Goal: Transaction & Acquisition: Purchase product/service

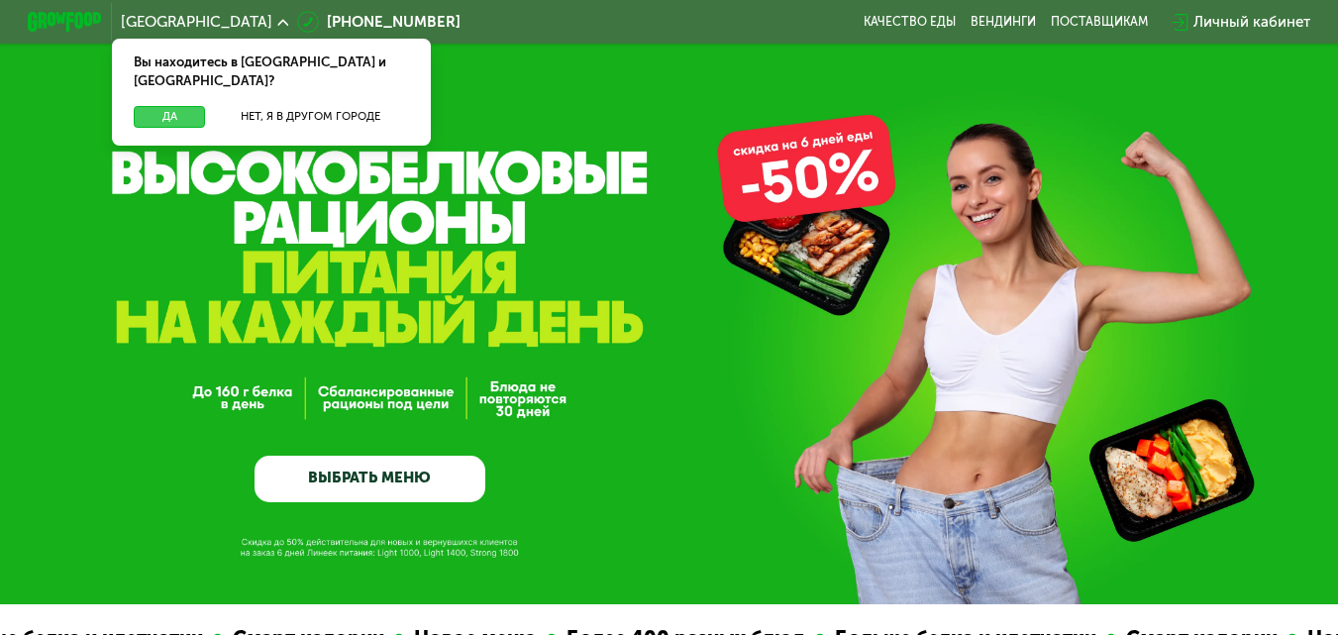
click at [171, 106] on button "Да" at bounding box center [169, 117] width 71 height 23
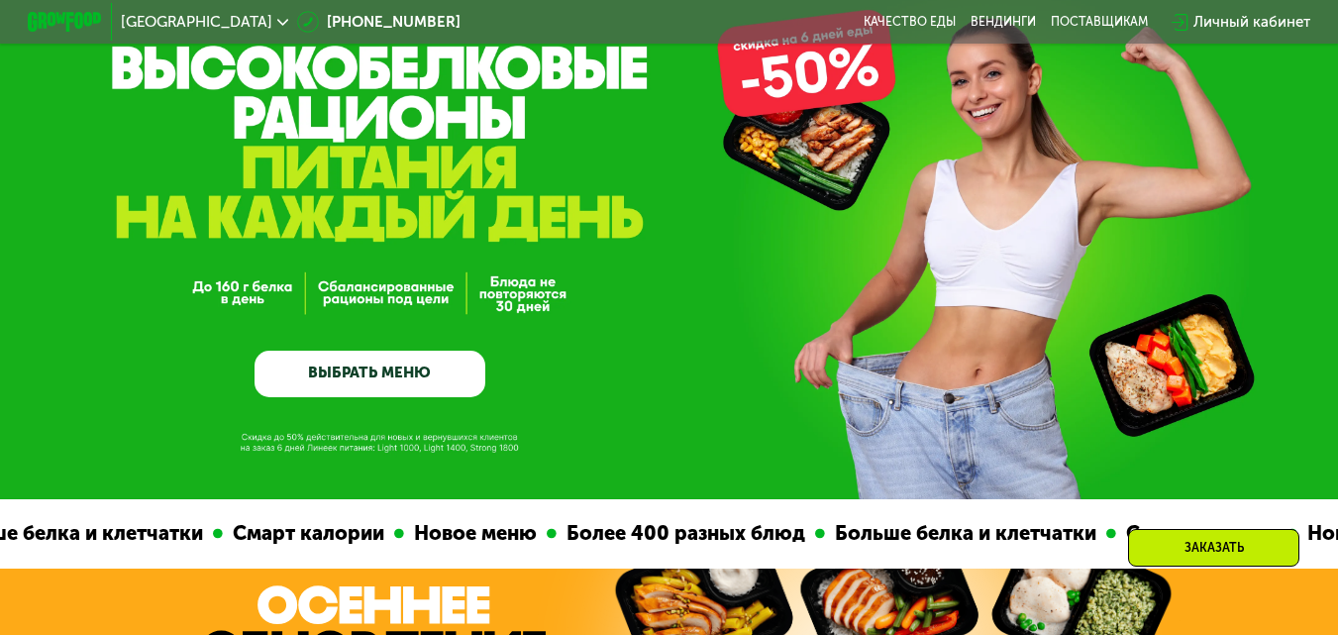
scroll to position [297, 0]
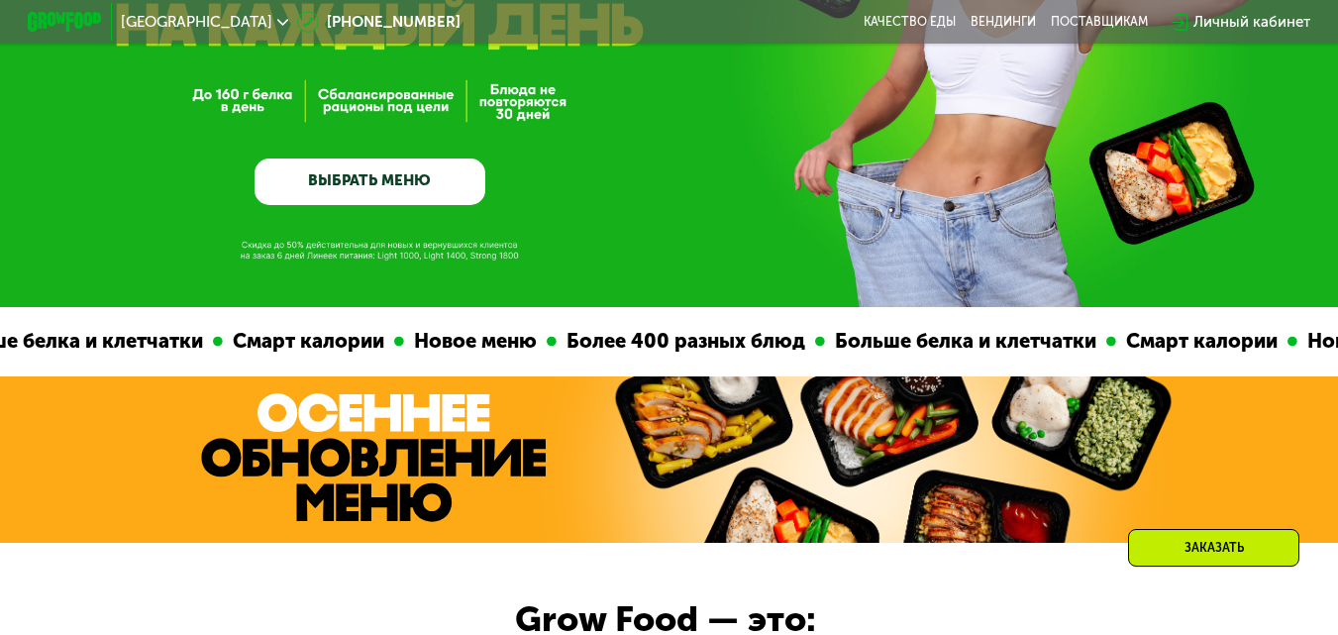
click at [370, 179] on link "ВЫБРАТЬ МЕНЮ" at bounding box center [371, 181] width 232 height 47
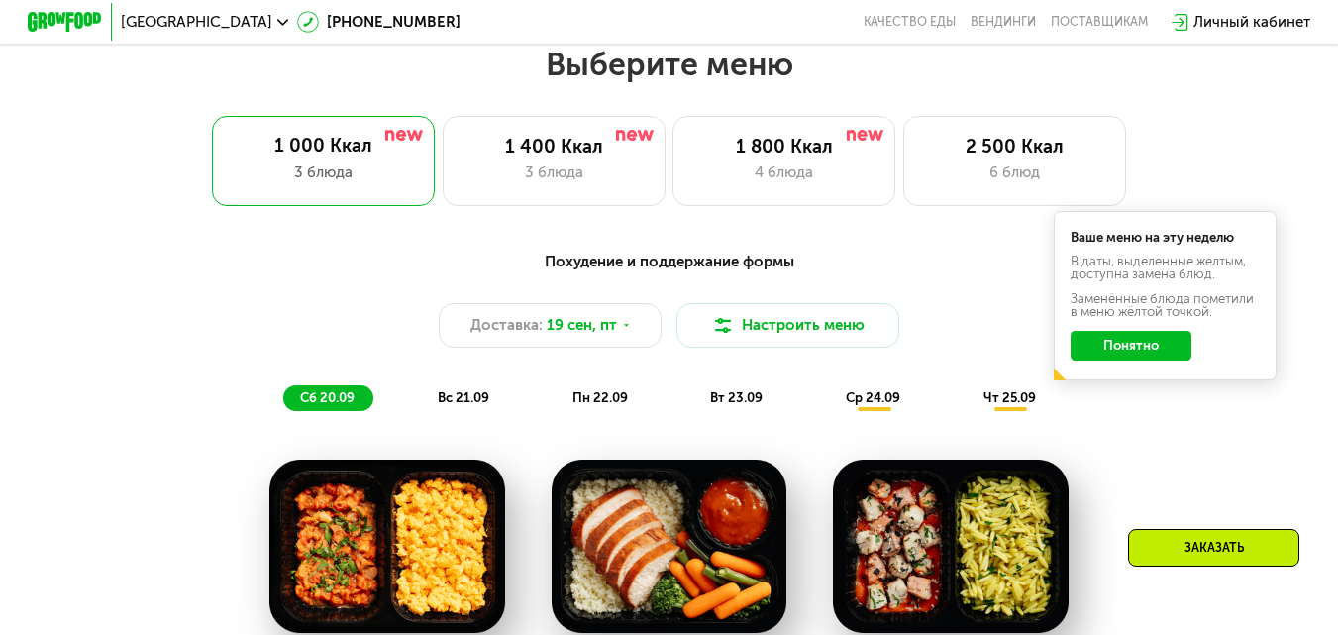
scroll to position [1191, 0]
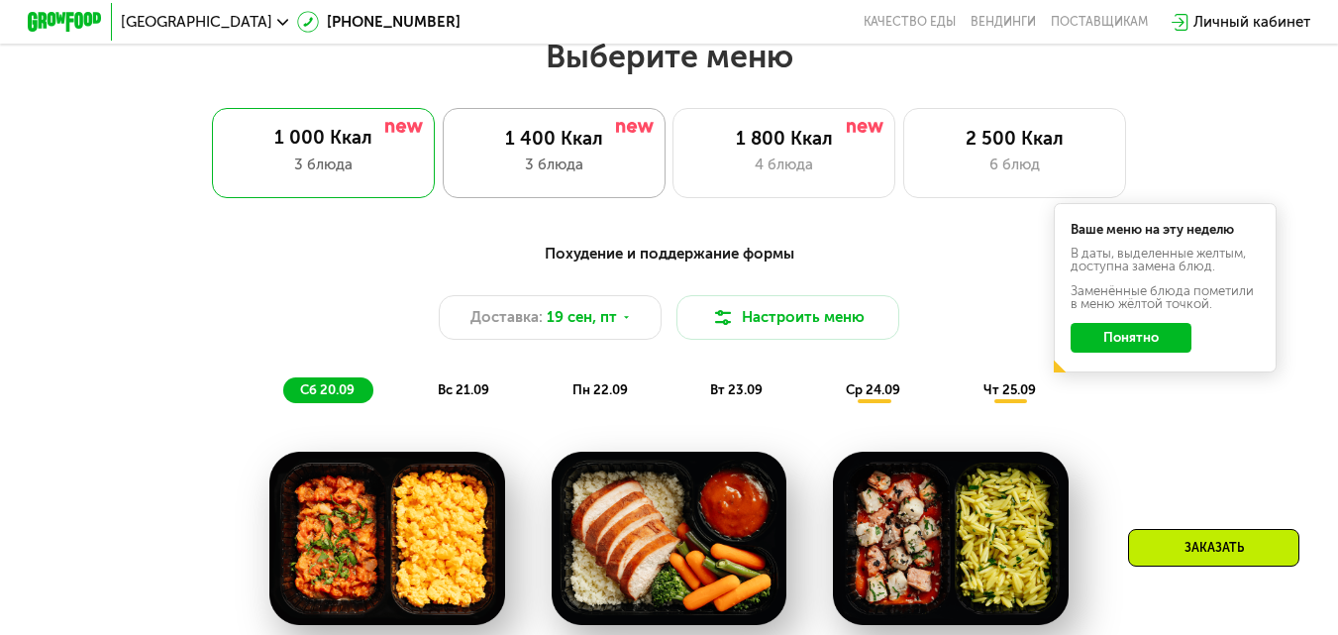
click at [540, 172] on div "3 блюда" at bounding box center [554, 165] width 184 height 23
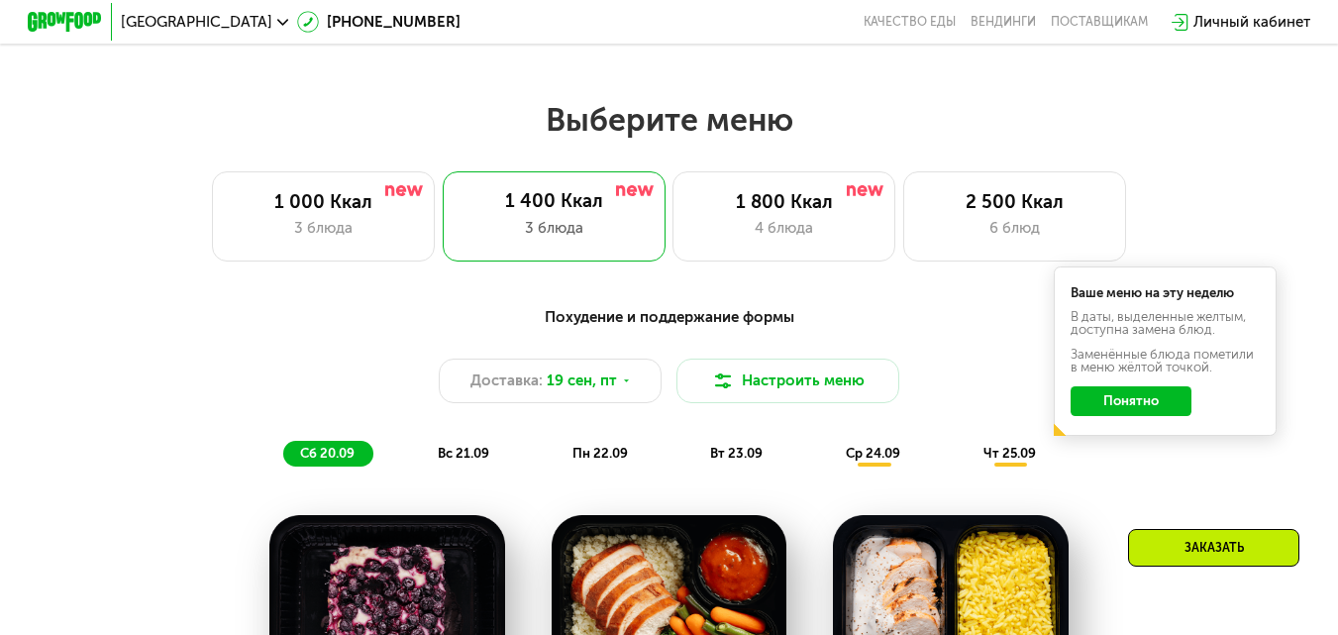
scroll to position [1092, 0]
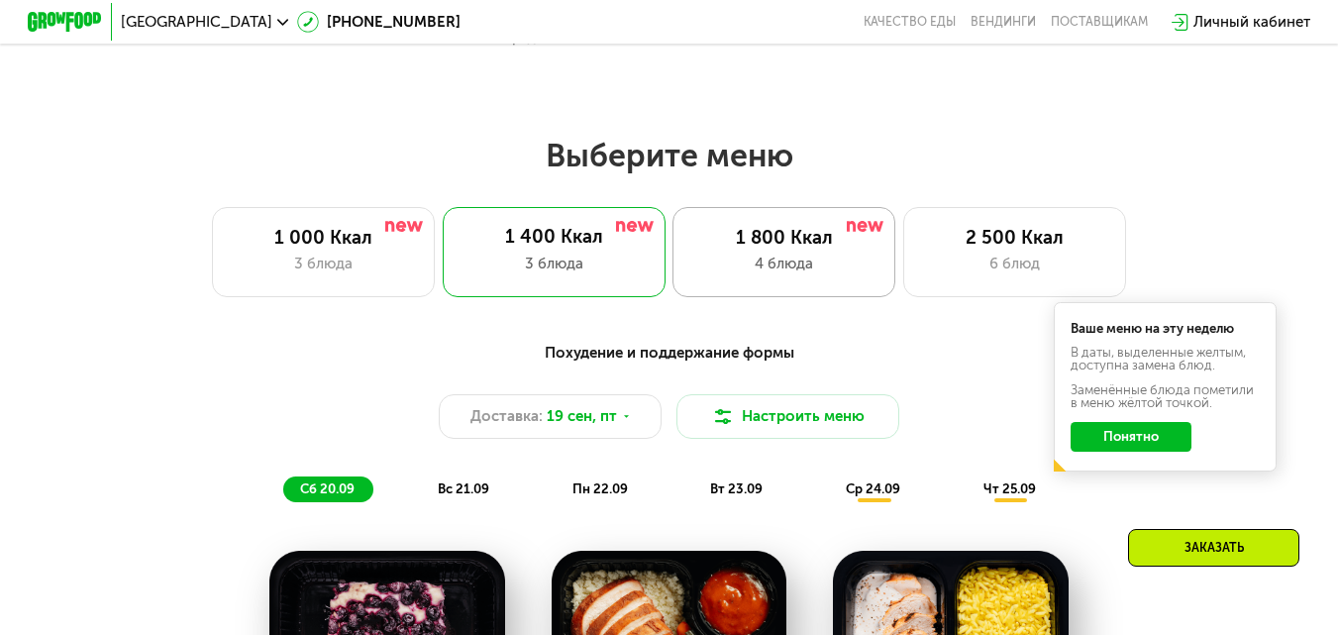
click at [787, 284] on div "1 800 Ккал 4 блюда" at bounding box center [784, 251] width 223 height 89
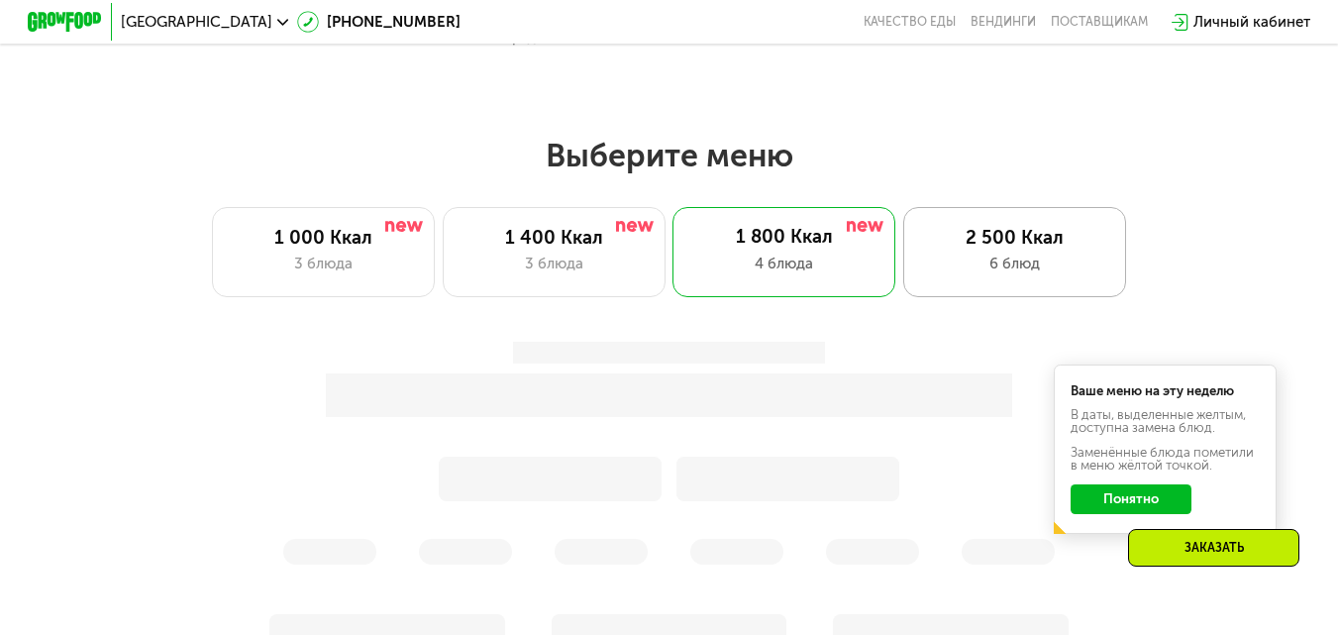
click at [969, 250] on div "2 500 Ккал" at bounding box center [1015, 238] width 184 height 23
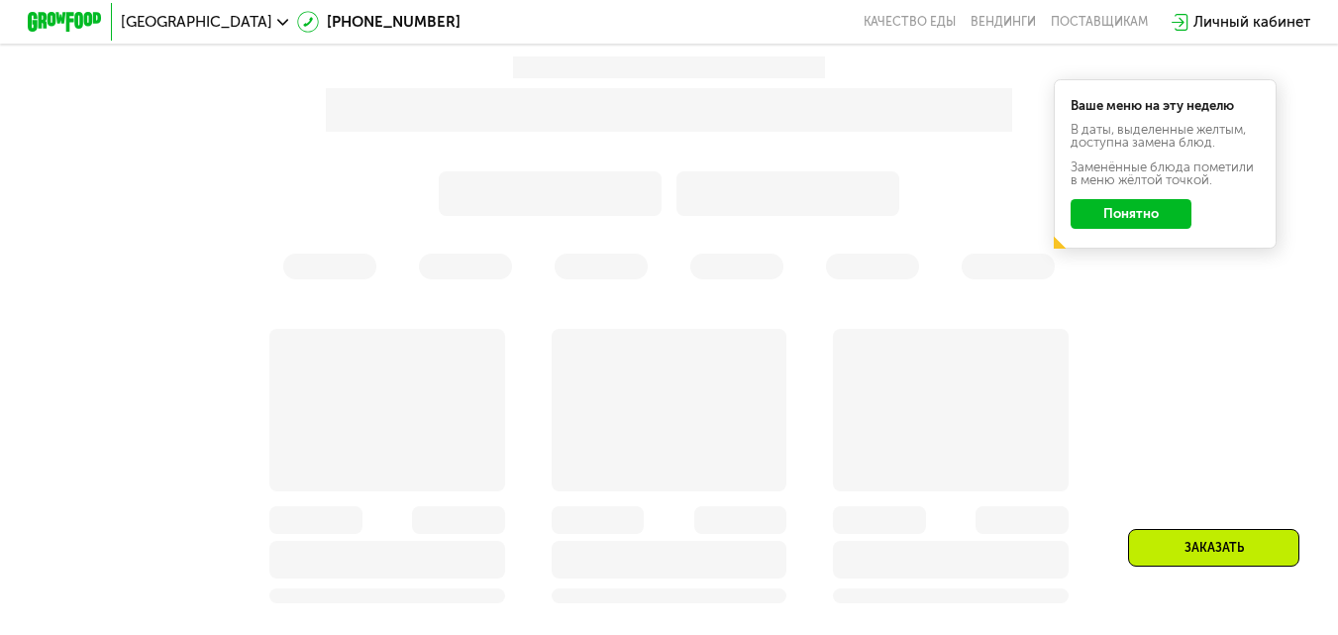
scroll to position [1389, 0]
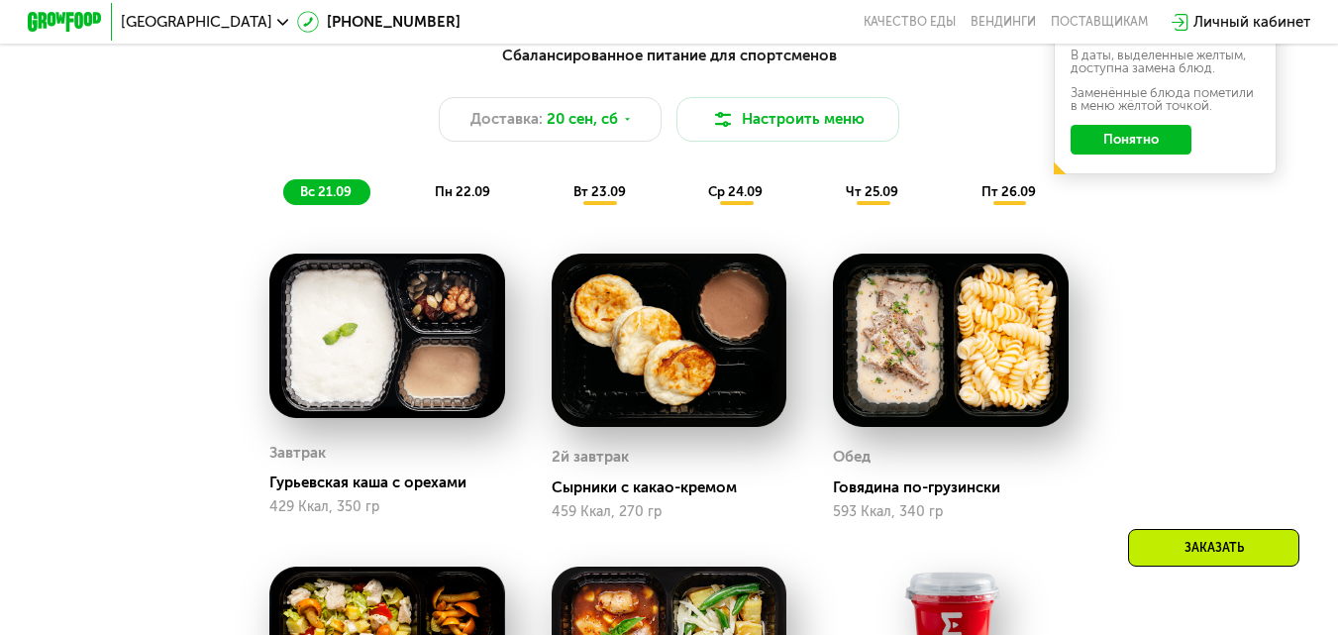
click at [1165, 155] on button "Понятно" at bounding box center [1131, 140] width 121 height 30
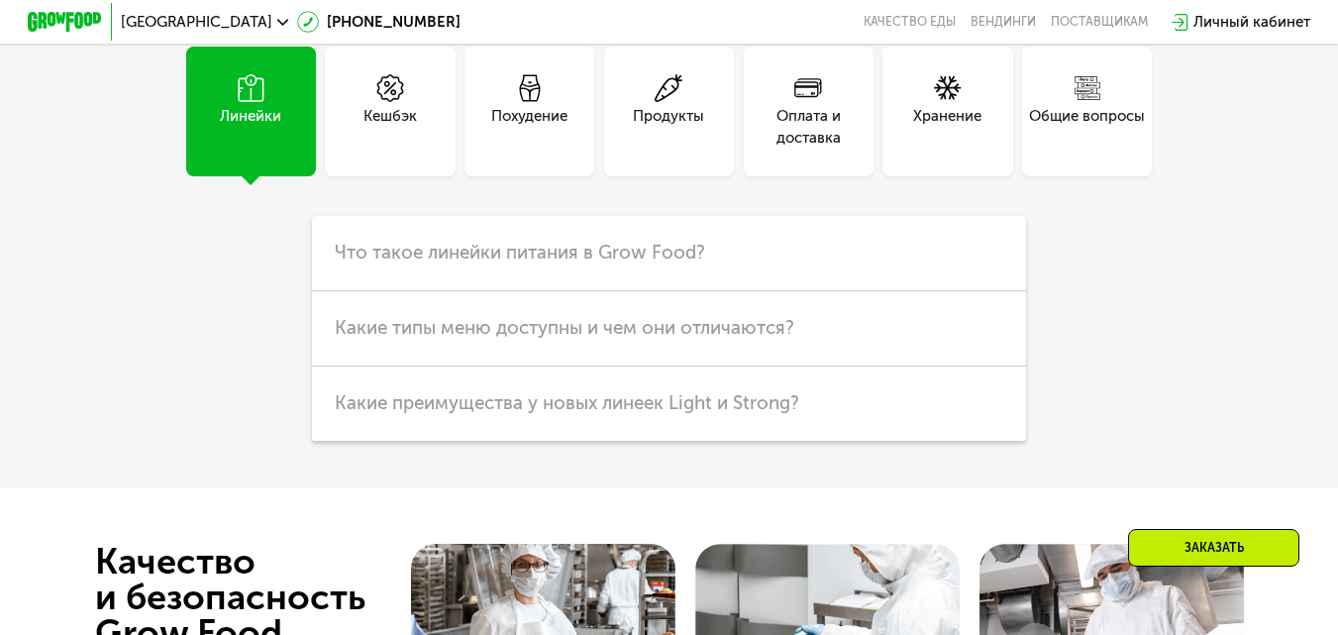
scroll to position [5349, 0]
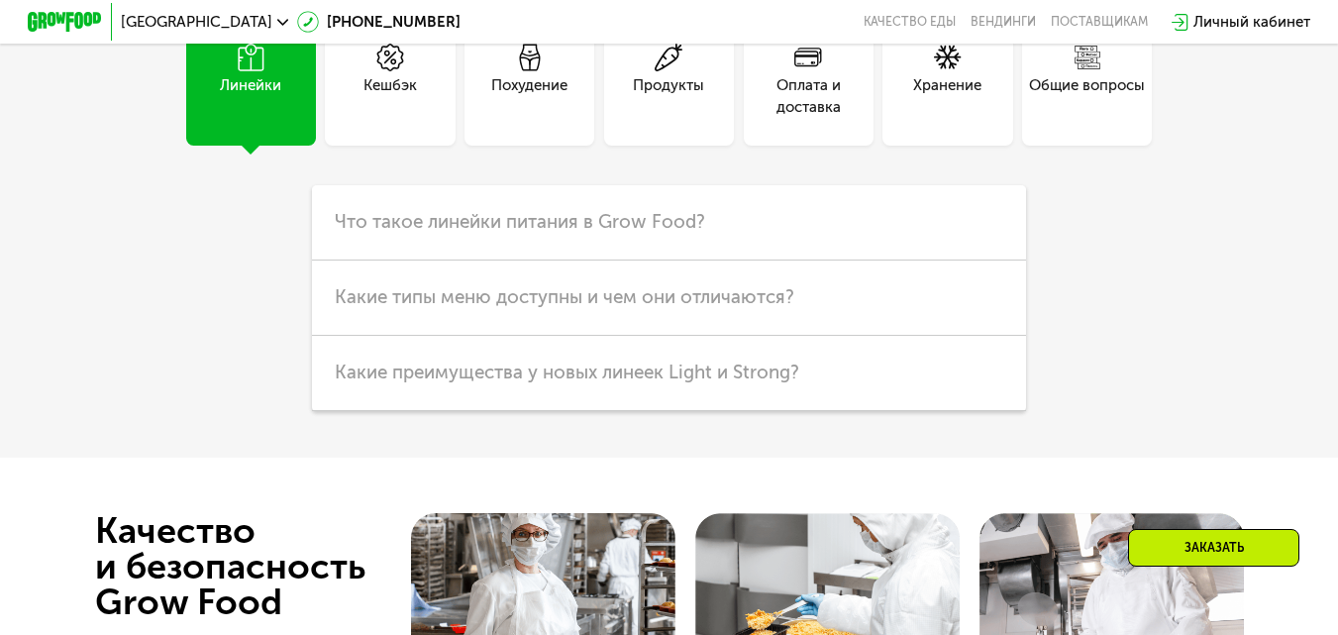
click at [516, 119] on div "Похудение" at bounding box center [529, 96] width 76 height 45
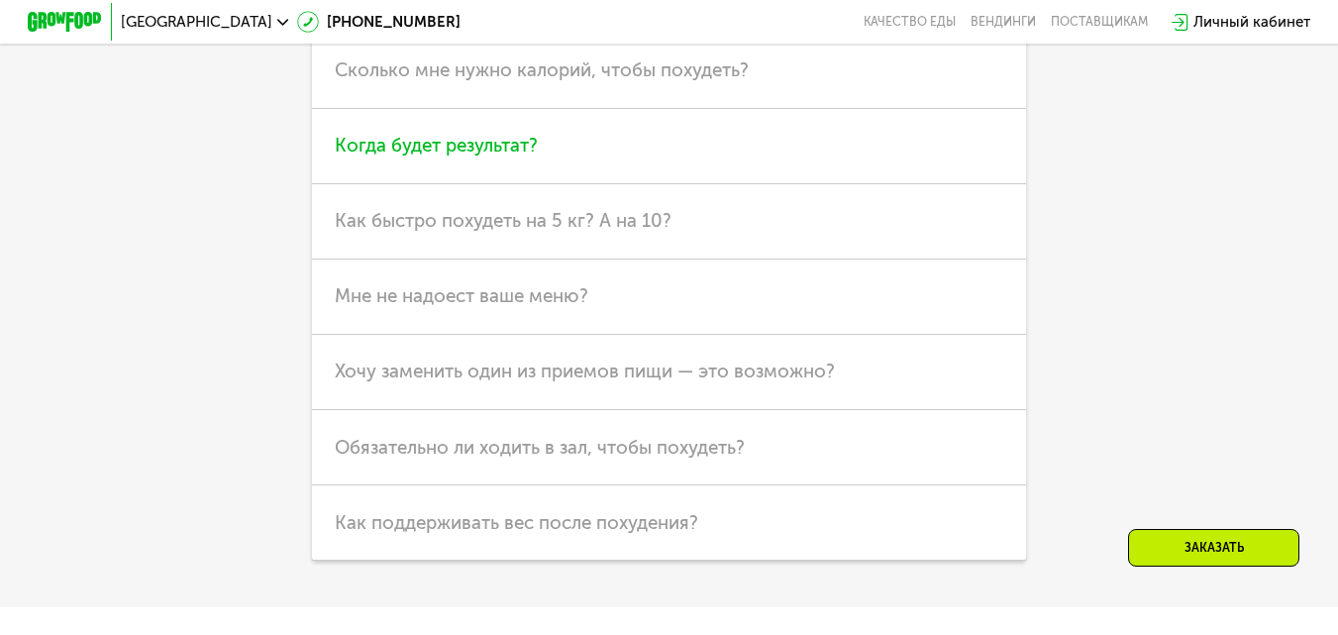
scroll to position [5547, 0]
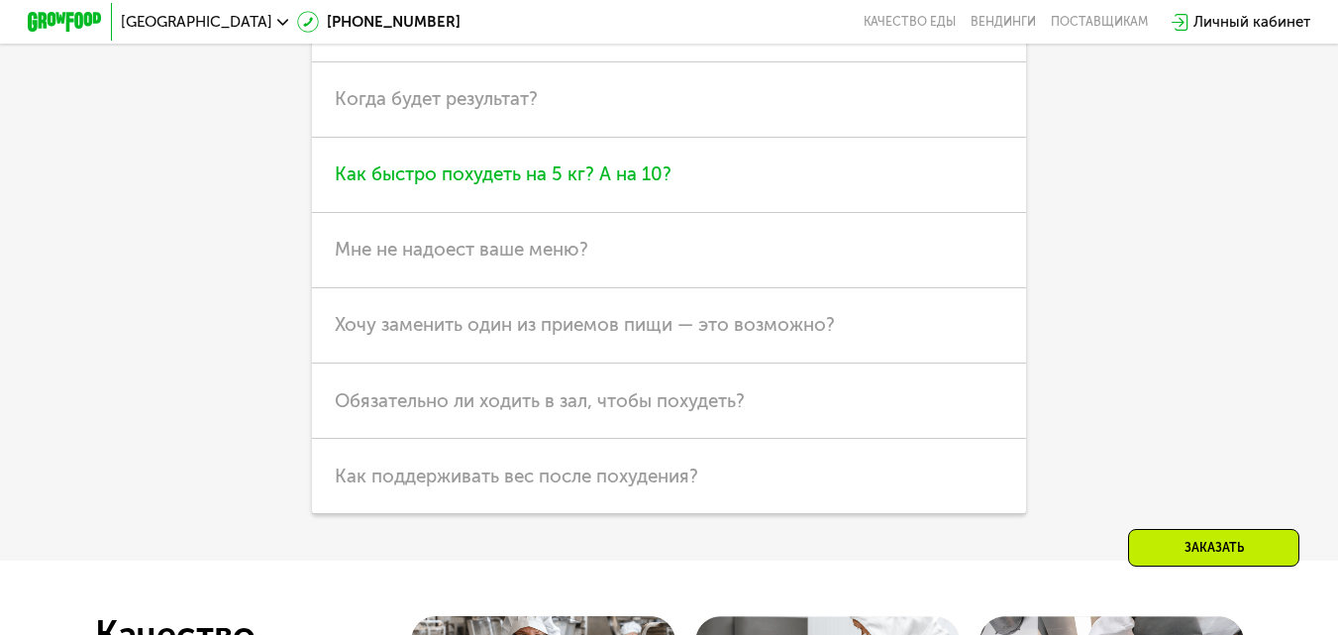
click at [720, 213] on h3 "Как быстро похудеть на 5 кг? А на 10?" at bounding box center [669, 175] width 714 height 75
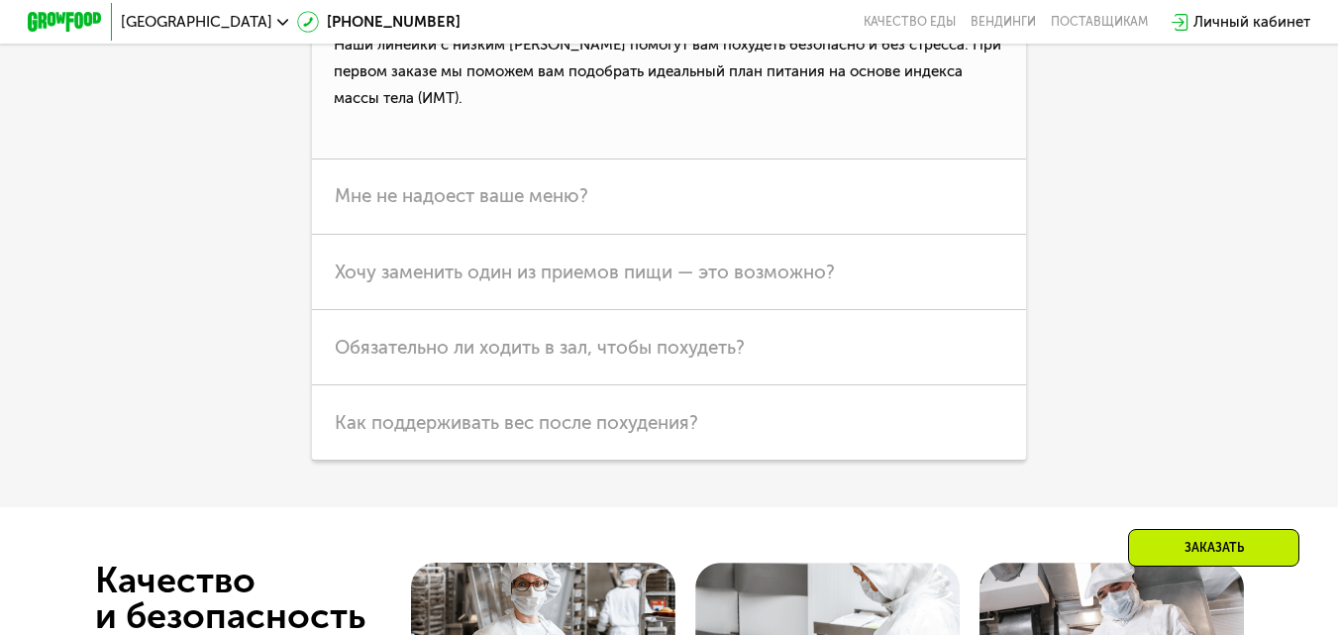
scroll to position [5746, 0]
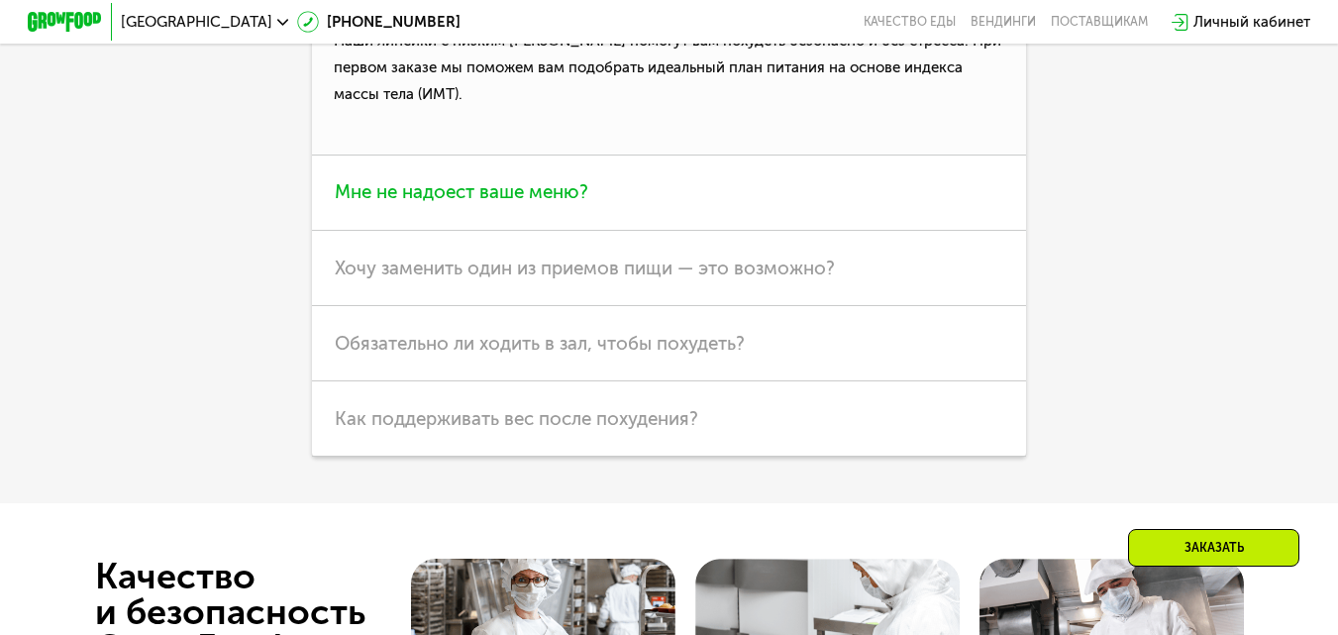
click at [534, 203] on span "Мне не надоест ваше меню?" at bounding box center [462, 191] width 254 height 23
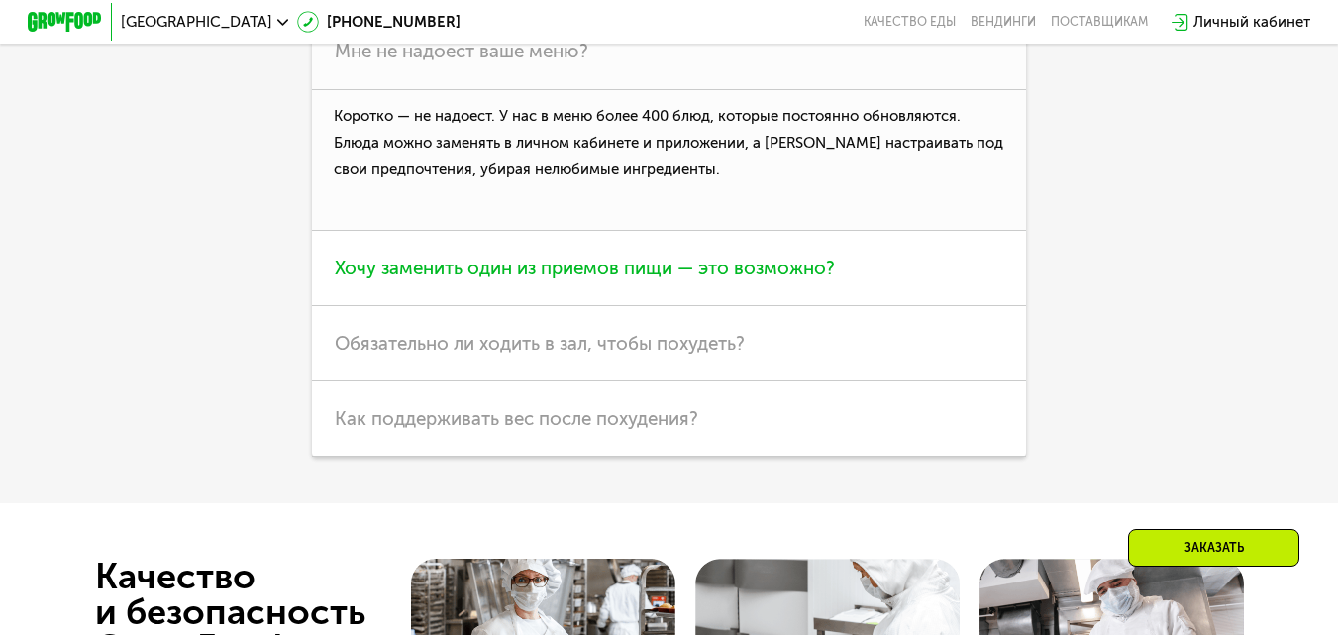
click at [526, 306] on h3 "Хочу заменить один из приемов пищи — это возможно?" at bounding box center [669, 268] width 714 height 75
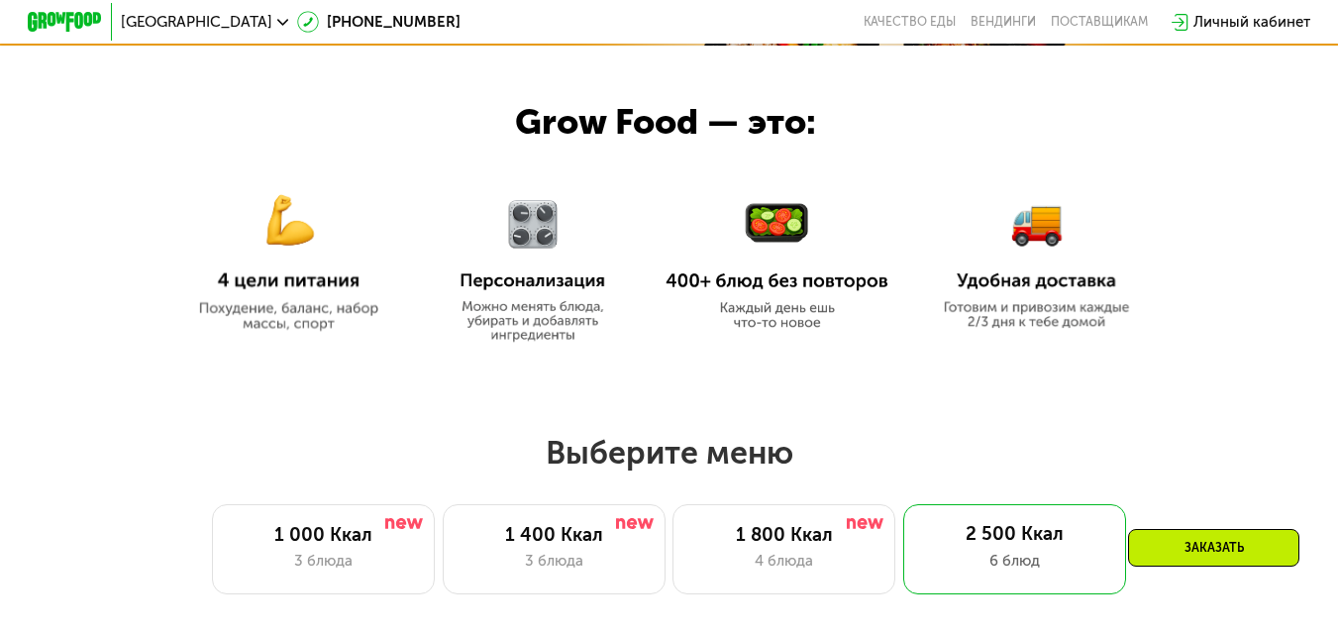
scroll to position [792, 0]
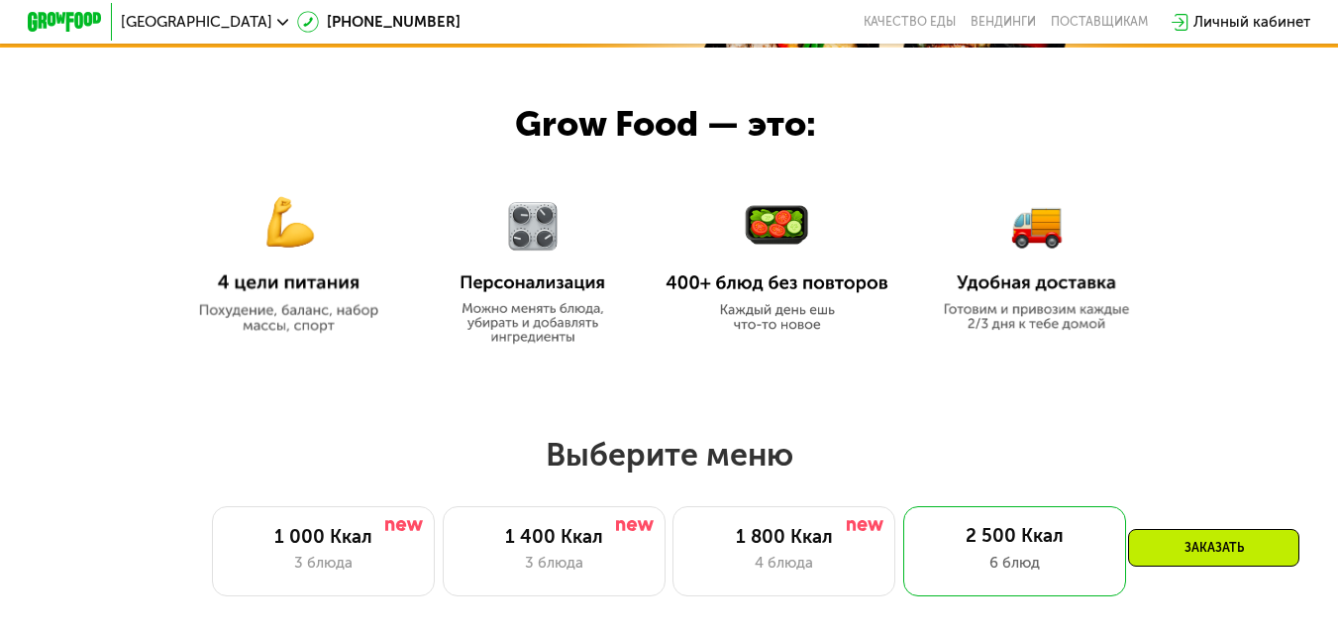
click at [259, 311] on img at bounding box center [288, 251] width 223 height 161
click at [545, 288] on img at bounding box center [533, 261] width 174 height 165
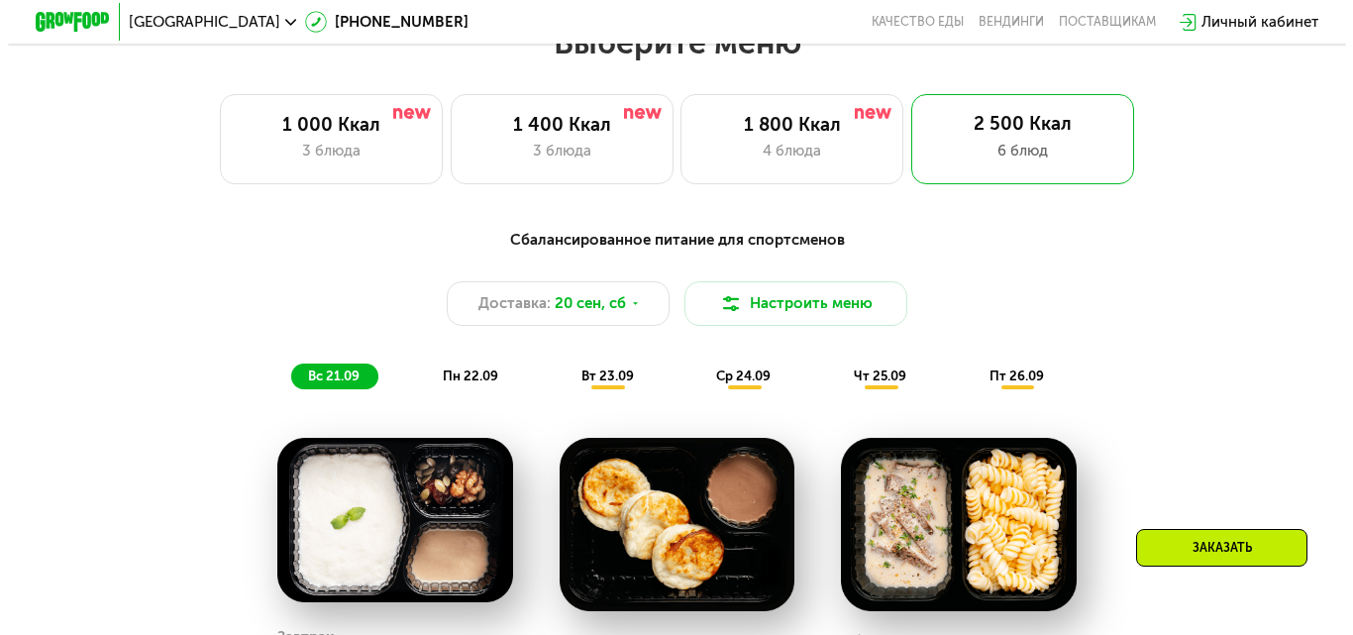
scroll to position [1090, 0]
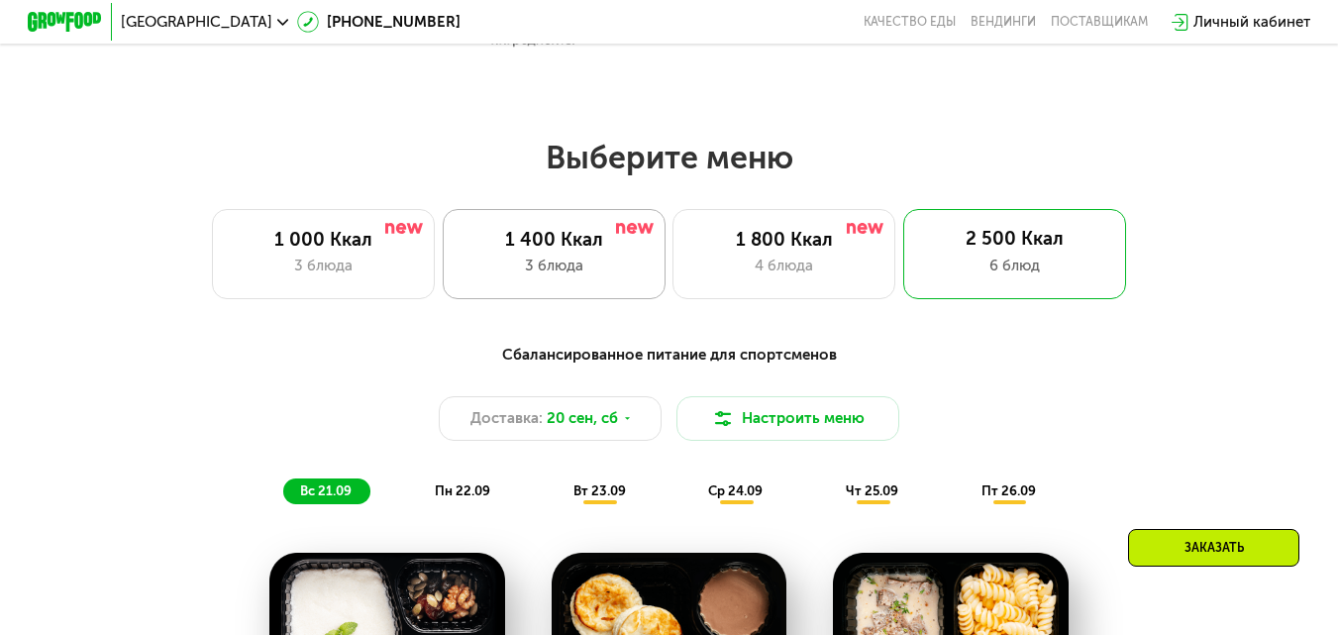
click at [516, 260] on div "1 400 Ккал 3 блюда" at bounding box center [554, 253] width 223 height 89
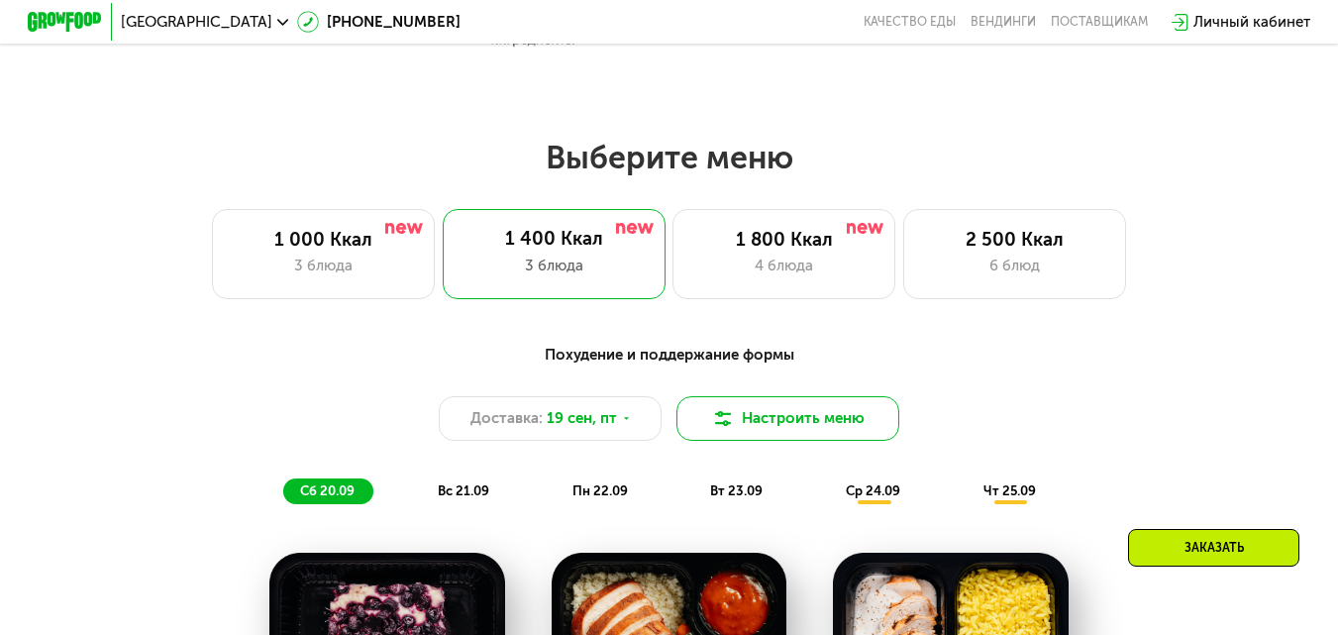
click at [872, 427] on button "Настроить меню" at bounding box center [788, 418] width 223 height 45
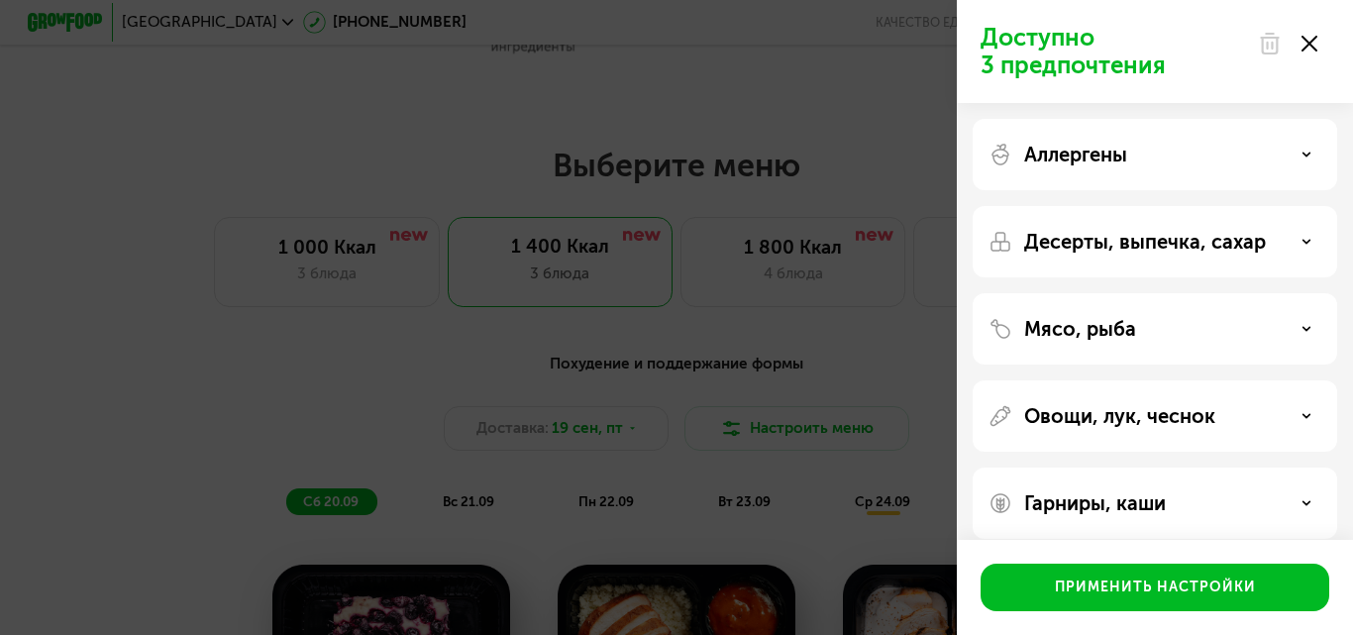
click at [1292, 156] on div "Аллергены" at bounding box center [1155, 155] width 333 height 24
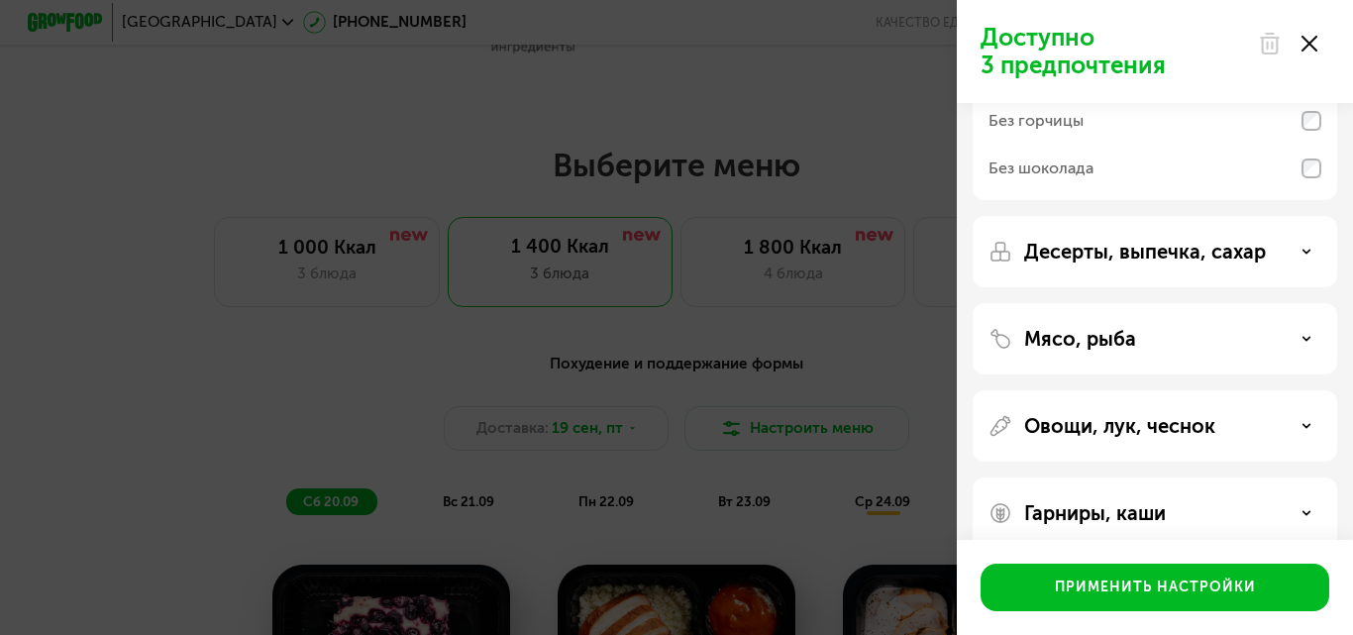
scroll to position [297, 0]
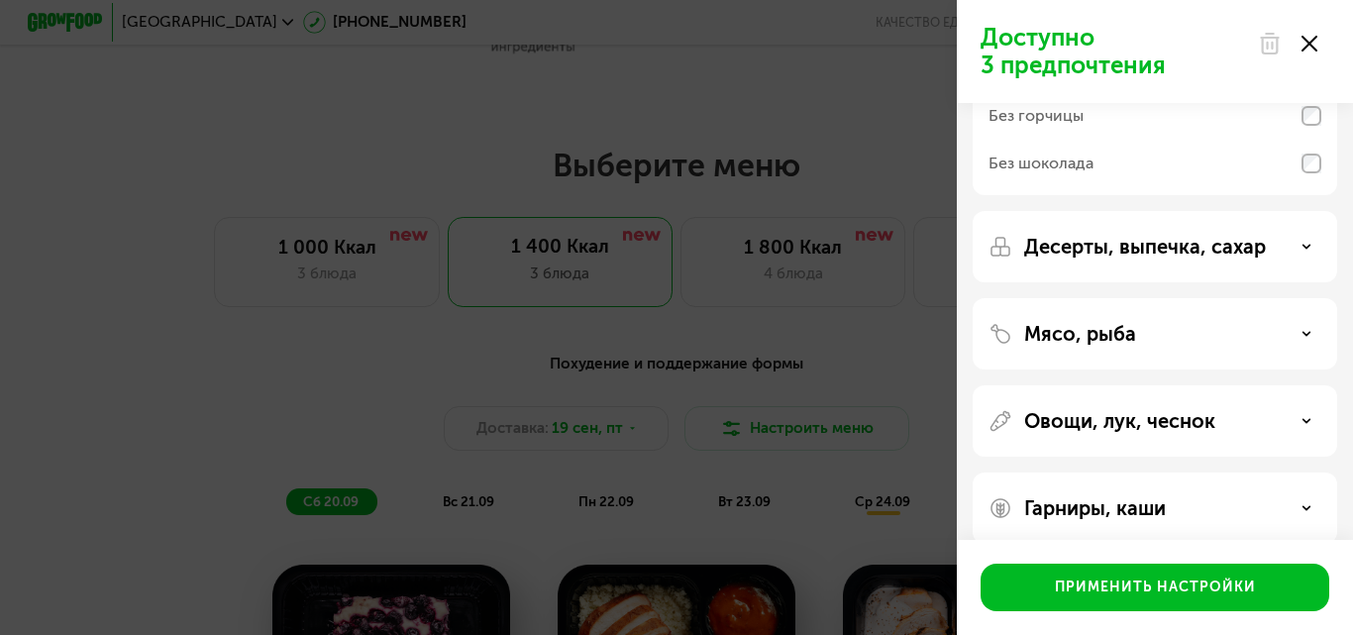
click at [1311, 253] on div "Десерты, выпечка, сахар" at bounding box center [1155, 247] width 333 height 24
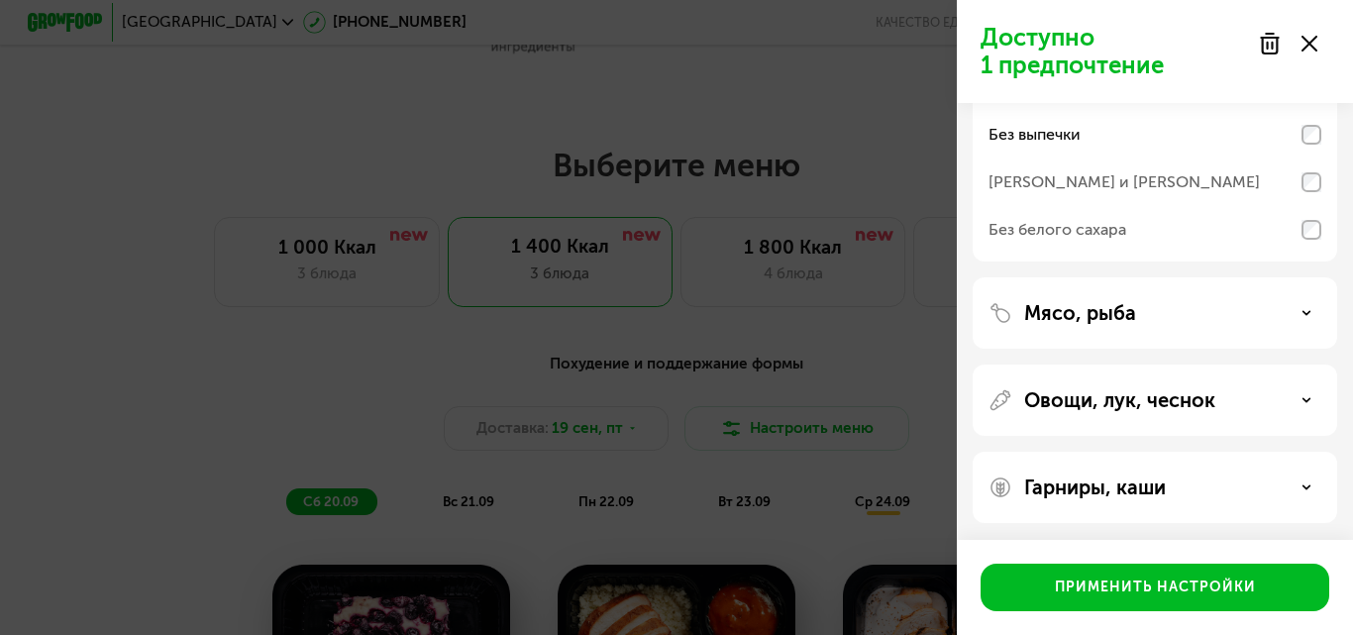
scroll to position [528, 0]
click at [1298, 308] on div "Мясо, рыба" at bounding box center [1155, 310] width 333 height 24
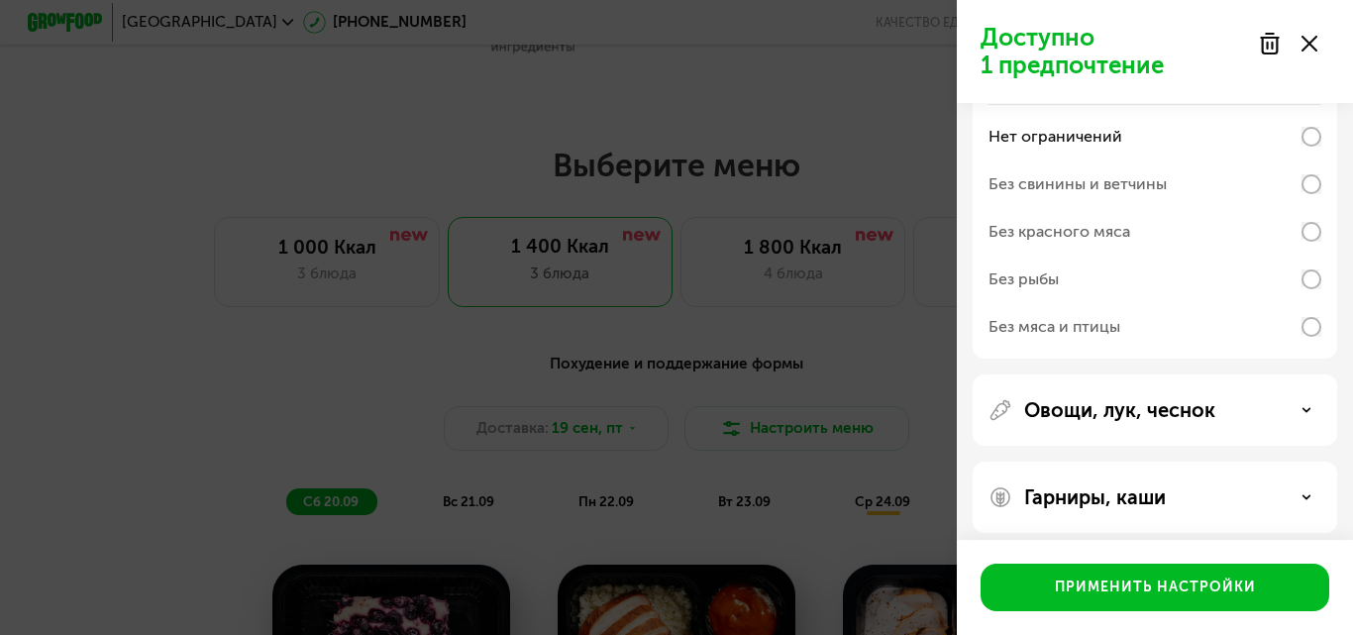
scroll to position [783, 0]
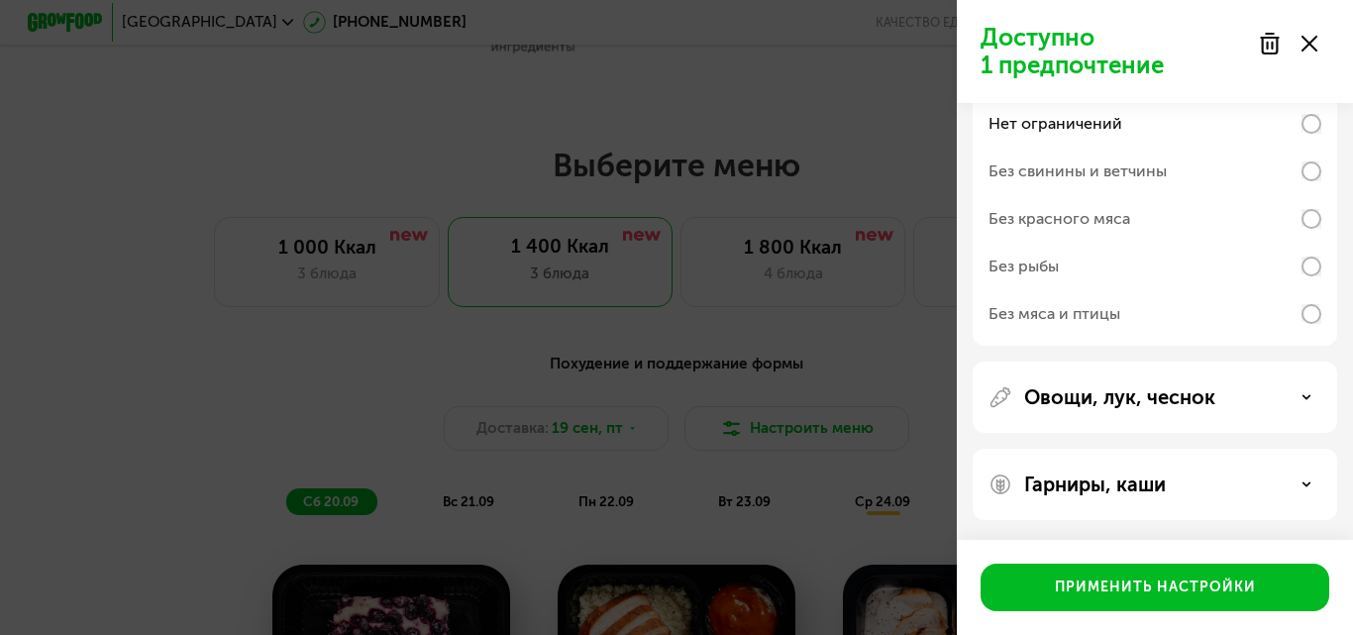
click at [1313, 396] on div "Овощи, лук, чеснок" at bounding box center [1155, 397] width 333 height 24
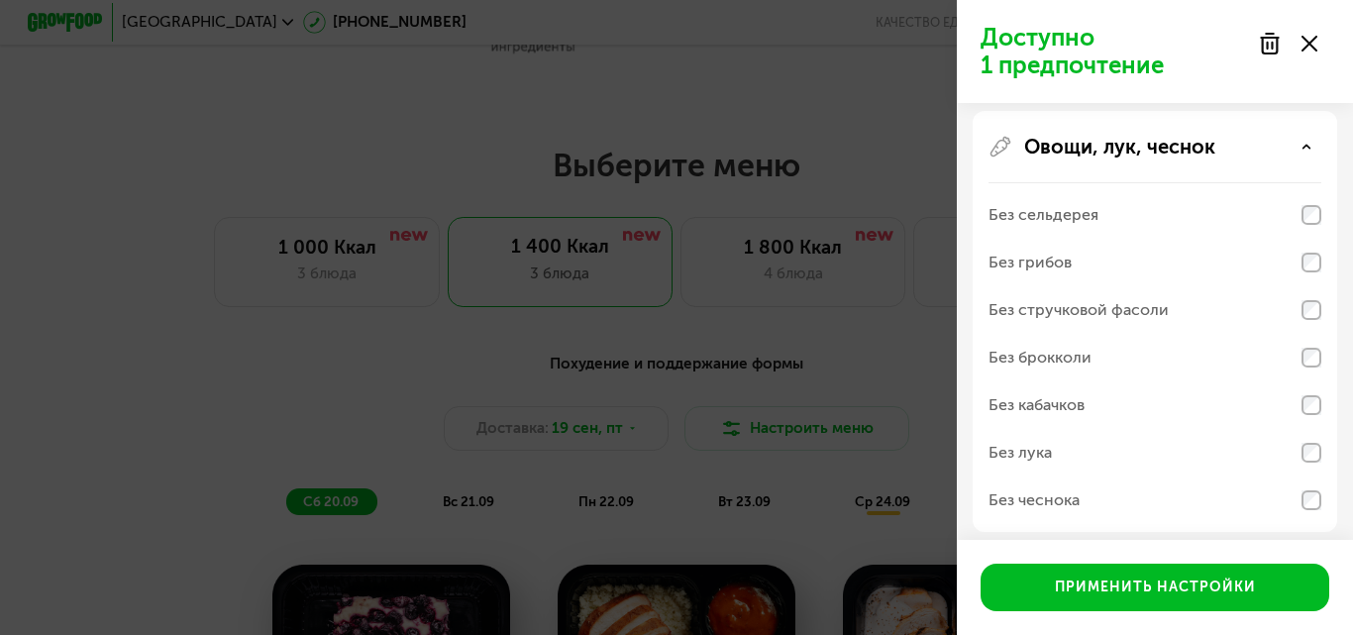
scroll to position [1132, 0]
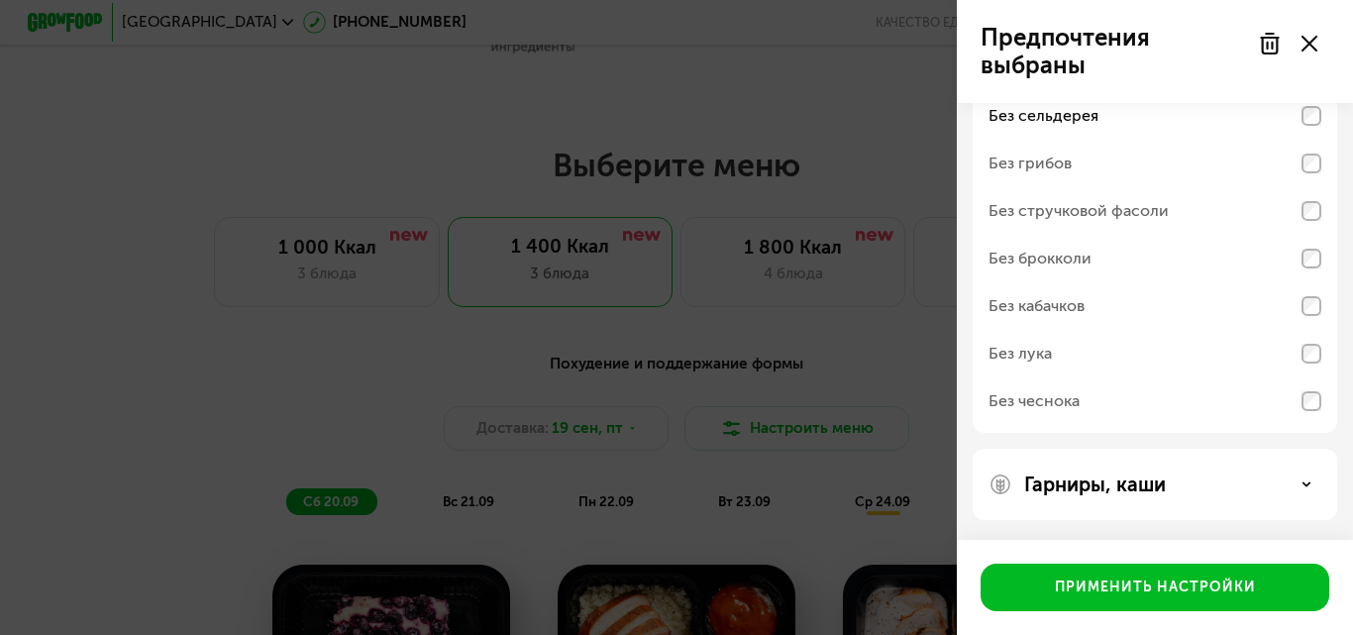
click at [1294, 484] on div "Гарниры, каши" at bounding box center [1155, 485] width 333 height 24
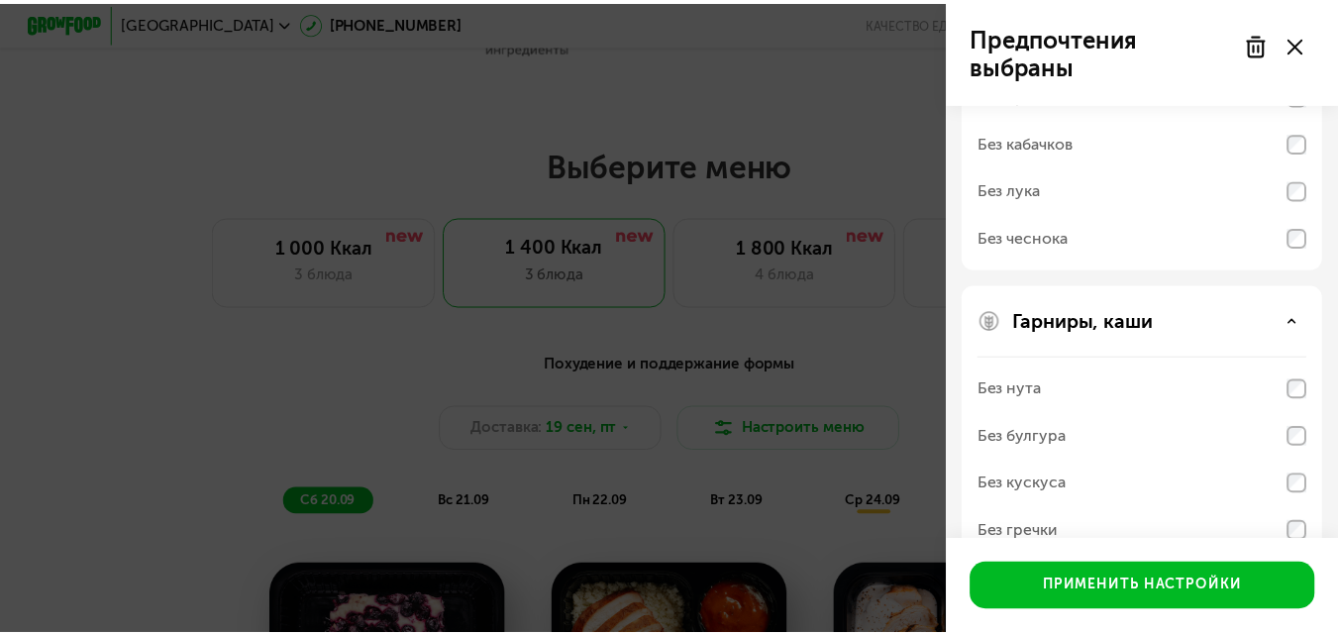
scroll to position [1387, 0]
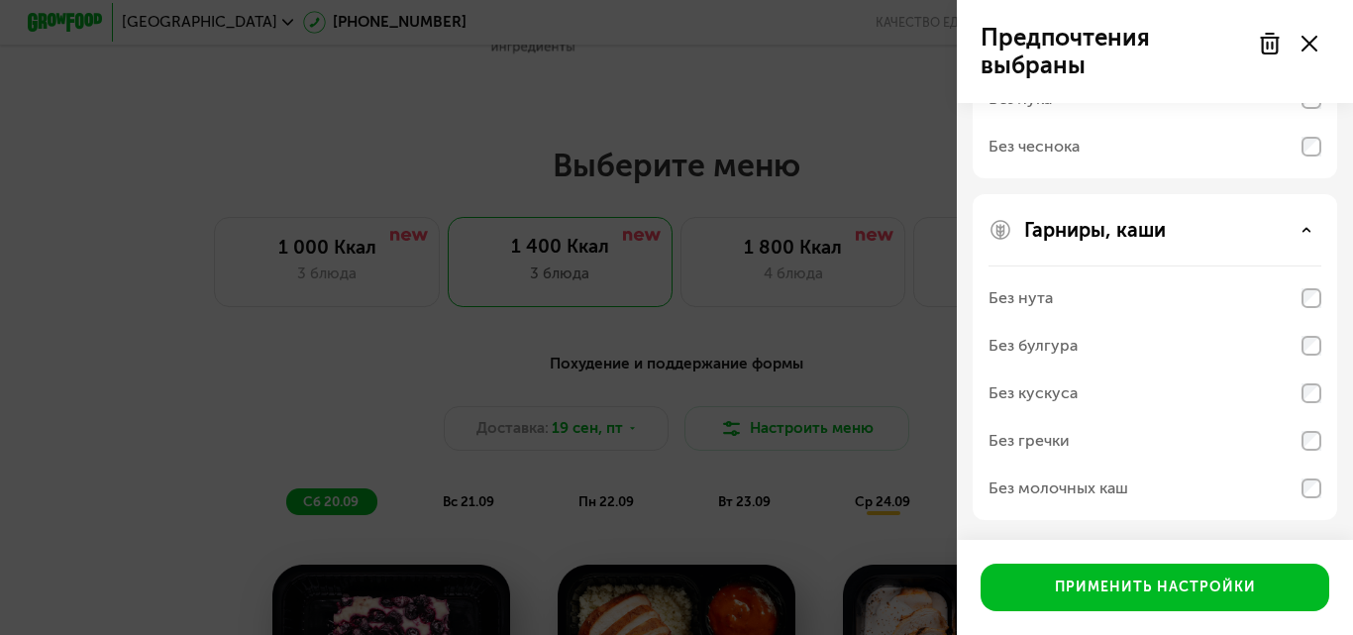
click at [1003, 308] on div "Без нута" at bounding box center [1021, 298] width 64 height 24
click at [1013, 301] on div "Без нута" at bounding box center [1021, 298] width 64 height 24
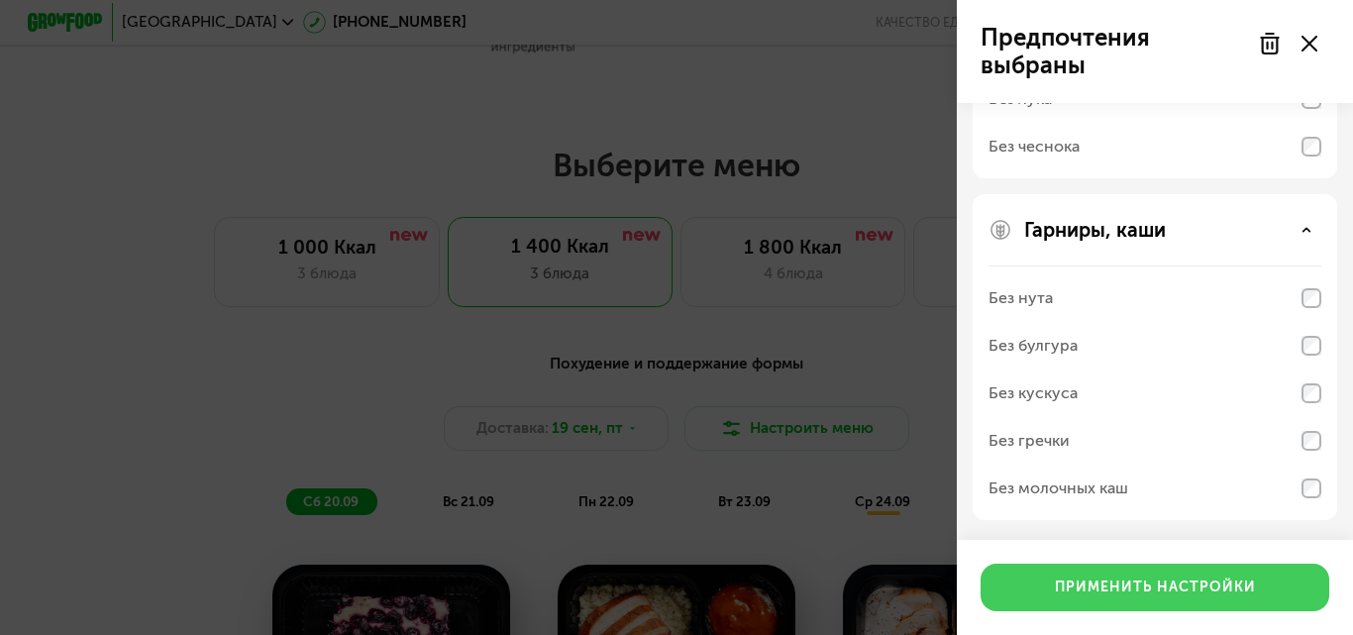
click at [1075, 586] on div "Применить настройки" at bounding box center [1155, 588] width 201 height 20
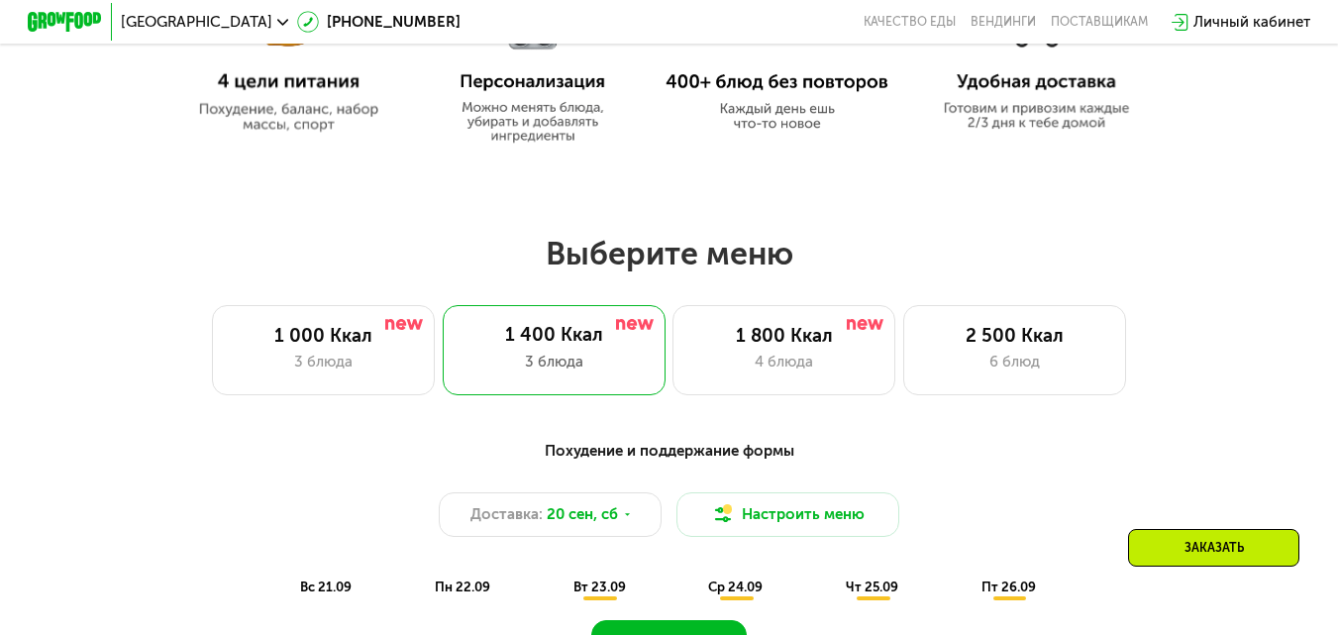
scroll to position [1189, 0]
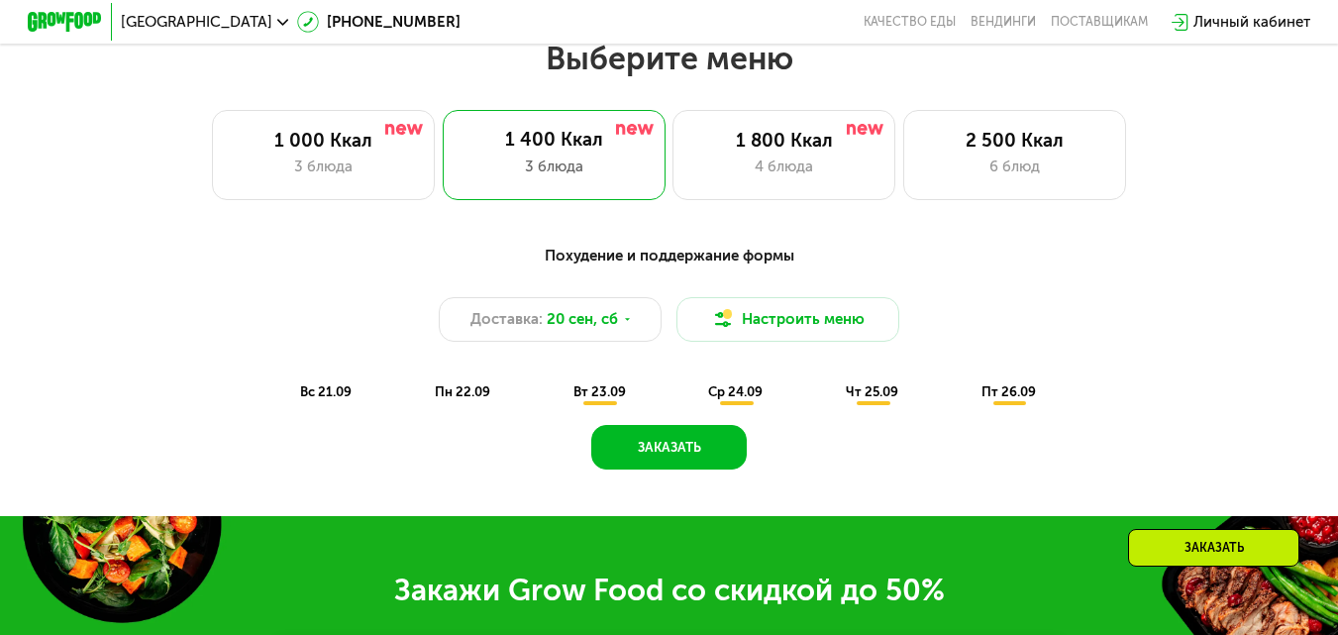
click at [457, 399] on span "пн 22.09" at bounding box center [462, 391] width 55 height 15
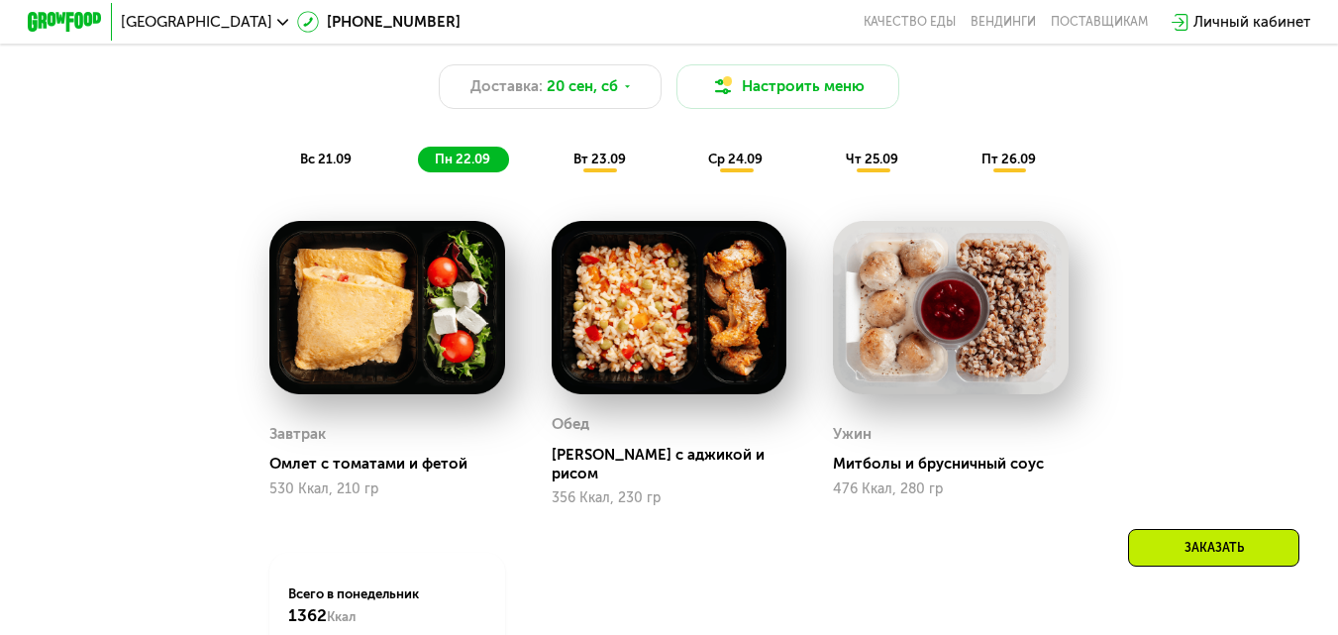
scroll to position [1387, 0]
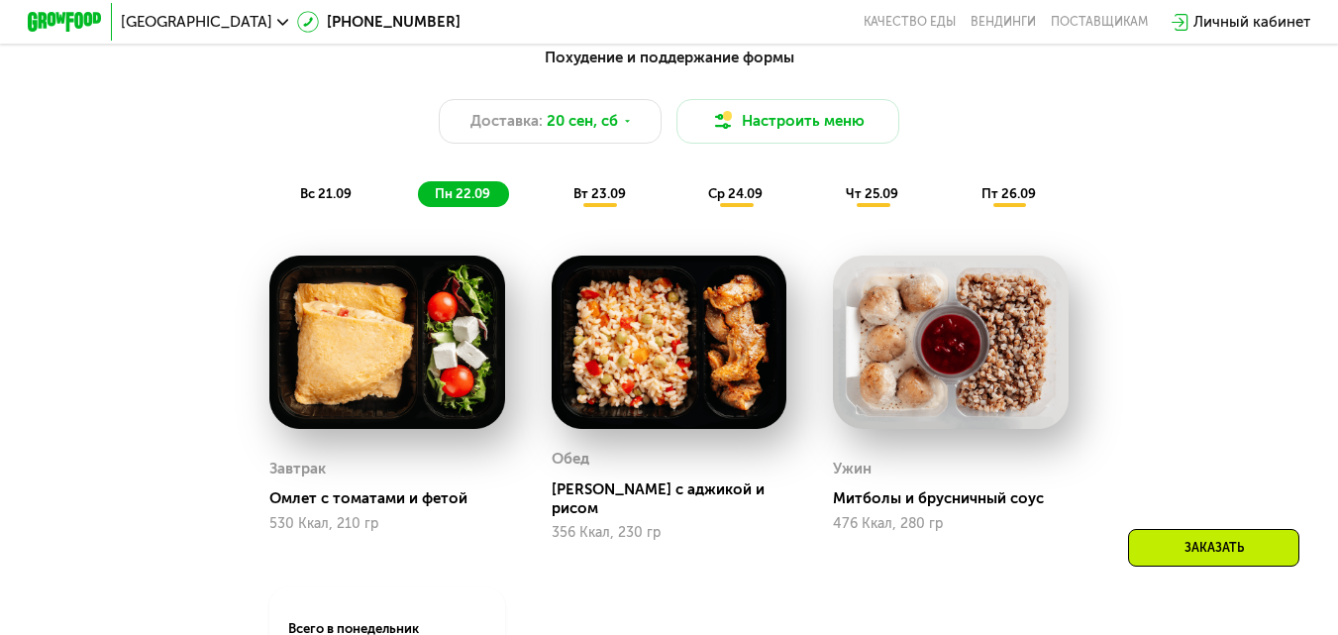
click at [333, 201] on span "вс 21.09" at bounding box center [326, 193] width 52 height 15
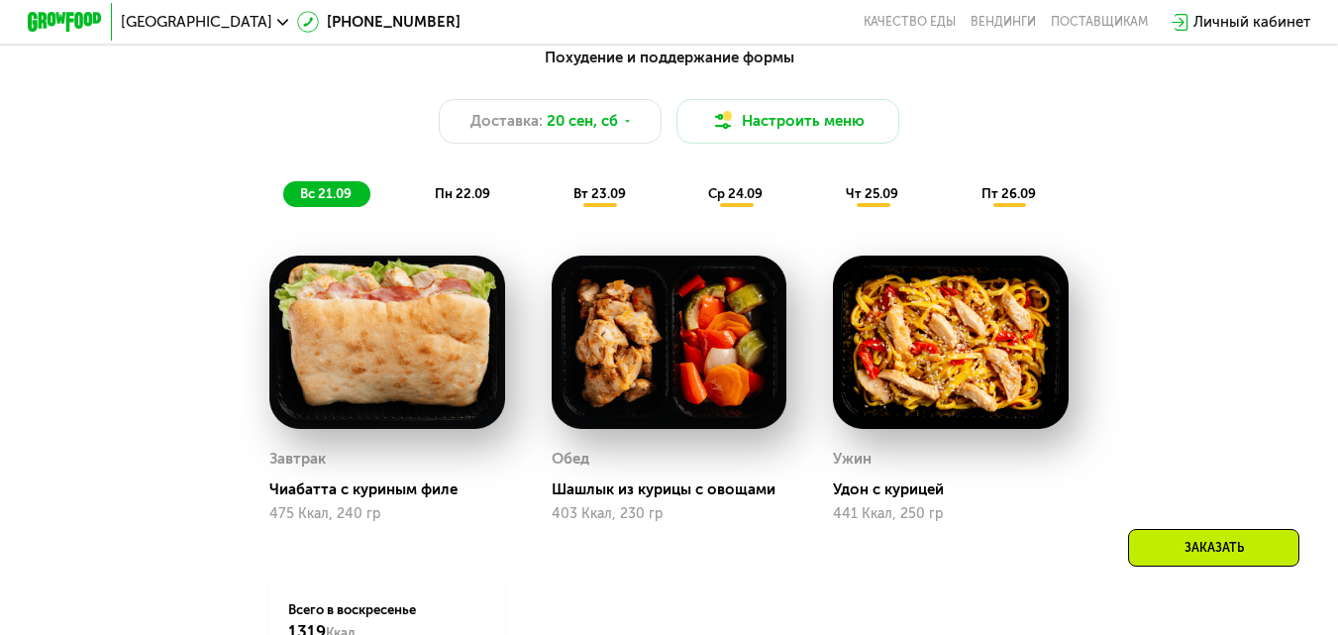
click at [600, 196] on span "вт 23.09" at bounding box center [600, 193] width 53 height 15
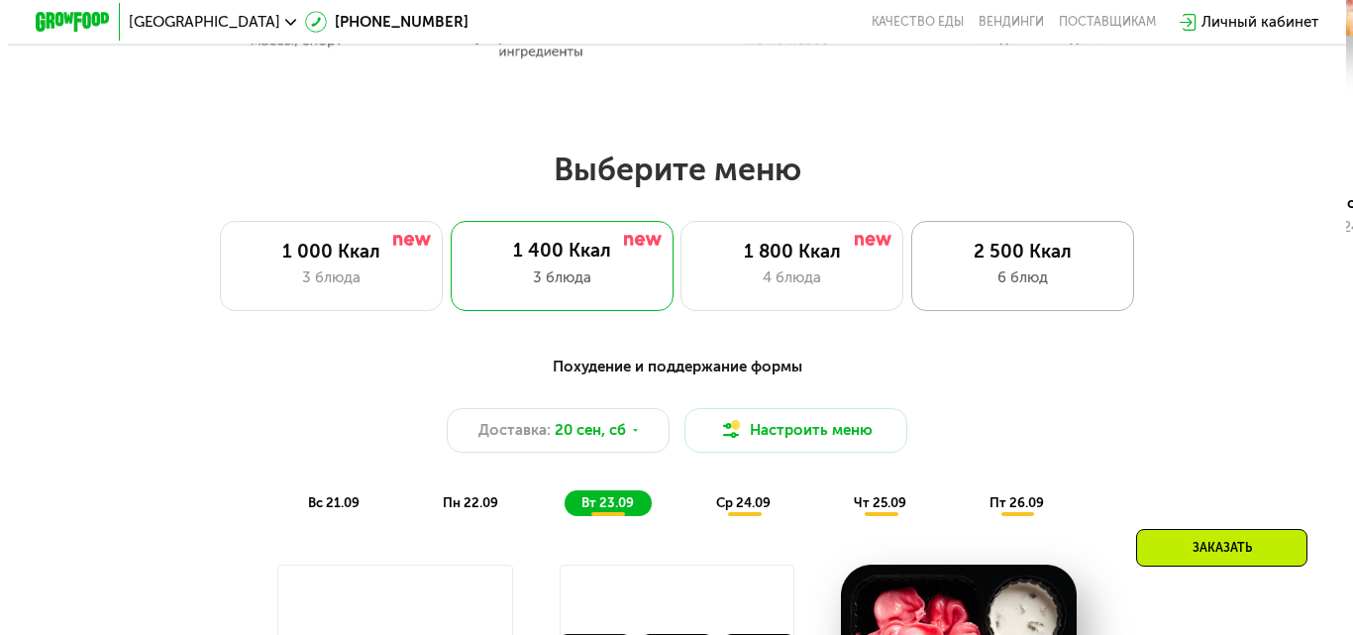
scroll to position [1189, 0]
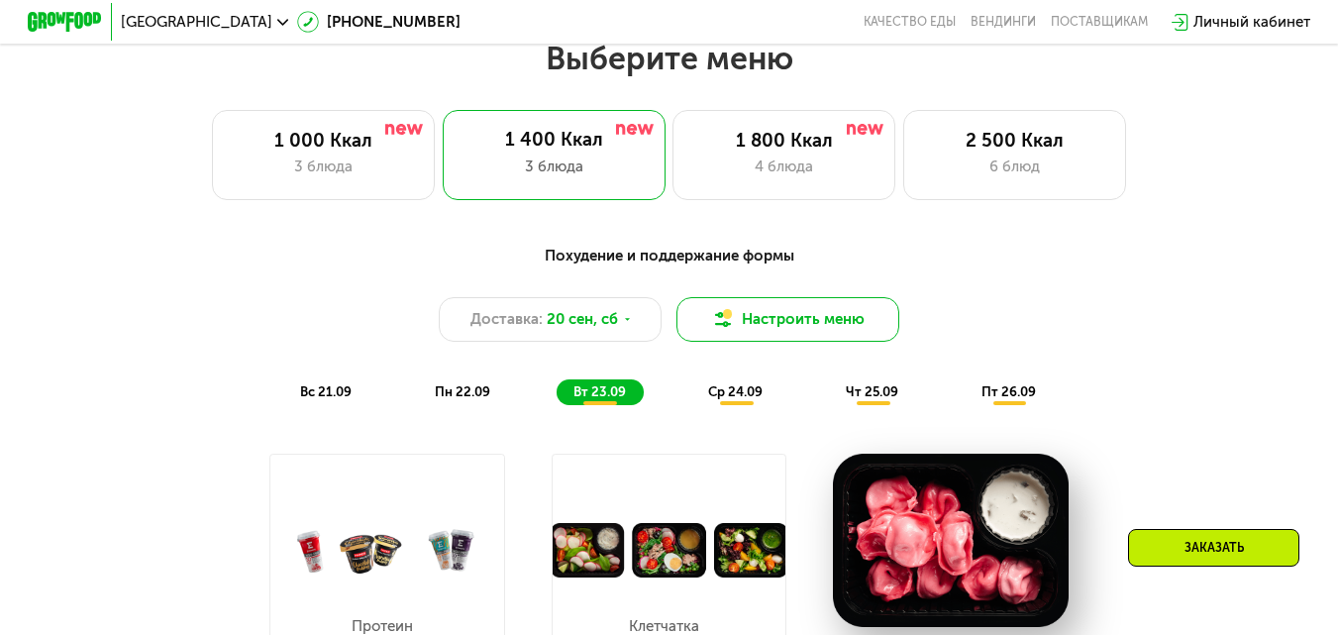
click at [780, 341] on button "Настроить меню" at bounding box center [788, 319] width 223 height 45
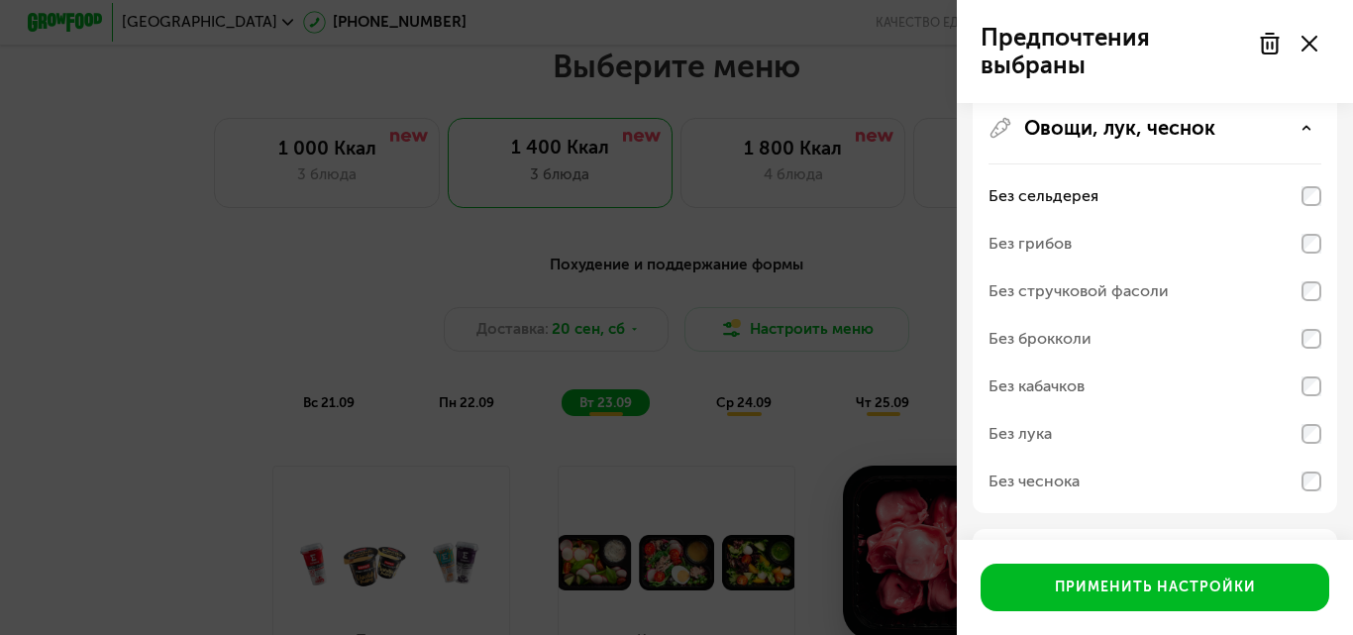
scroll to position [576, 0]
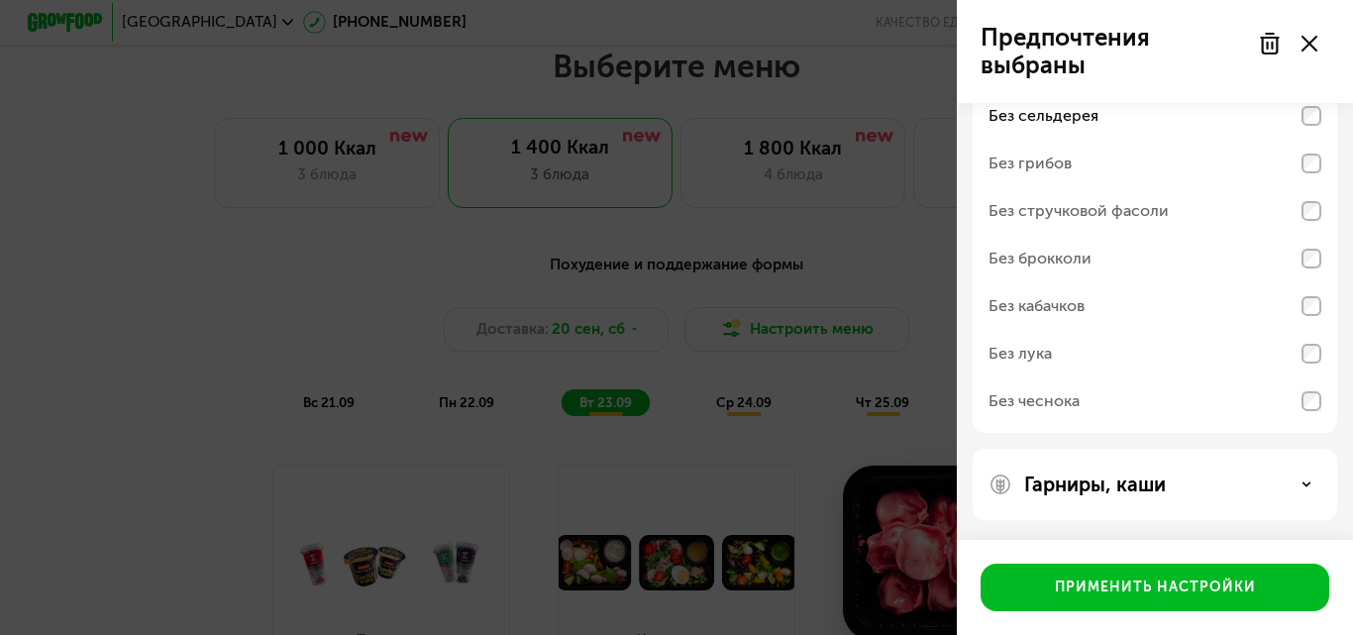
click at [1293, 479] on div "Гарниры, каши" at bounding box center [1155, 485] width 333 height 24
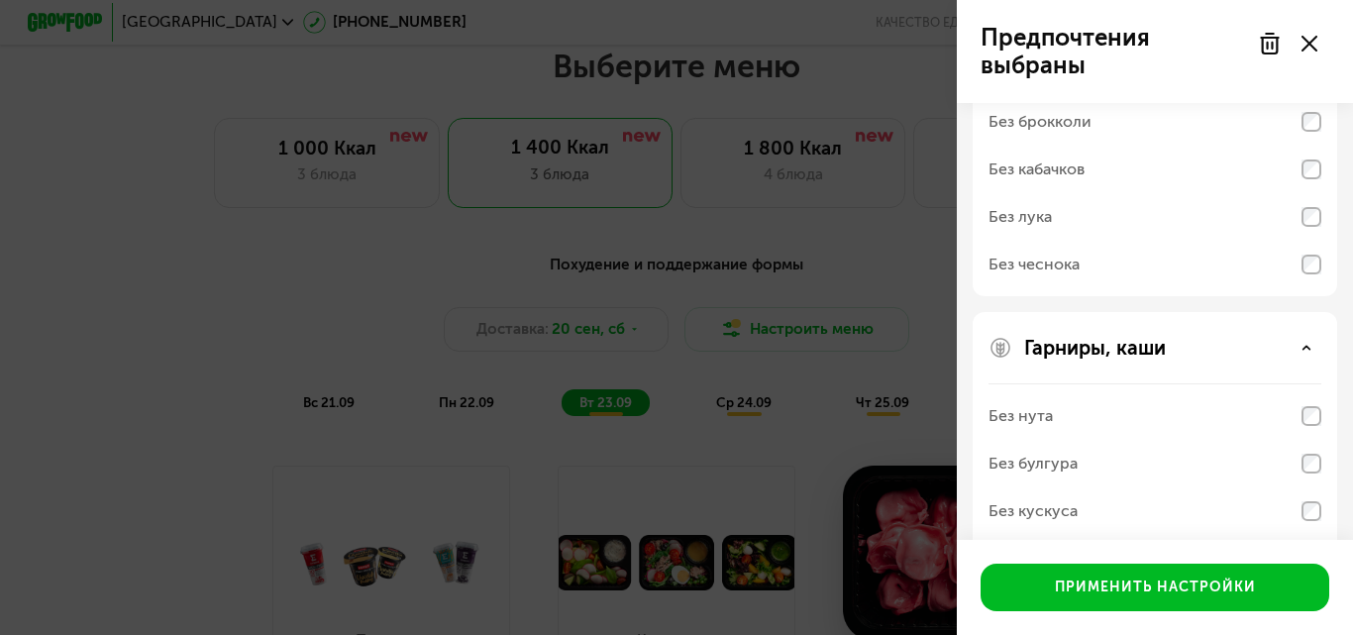
scroll to position [830, 0]
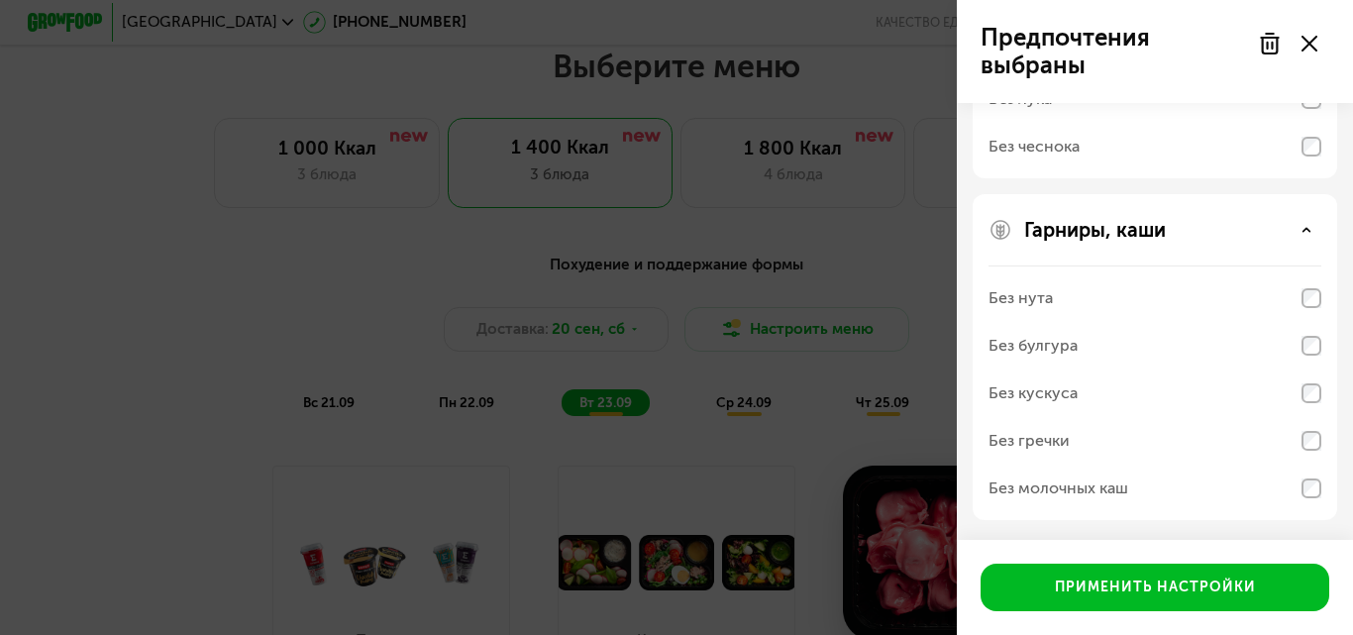
click at [1023, 215] on div "Гарниры, каши Без нута Без булгура Без кускуса Без гречки Без молочных каш" at bounding box center [1155, 357] width 365 height 326
click at [1031, 231] on p "Гарниры, каши" at bounding box center [1095, 230] width 142 height 24
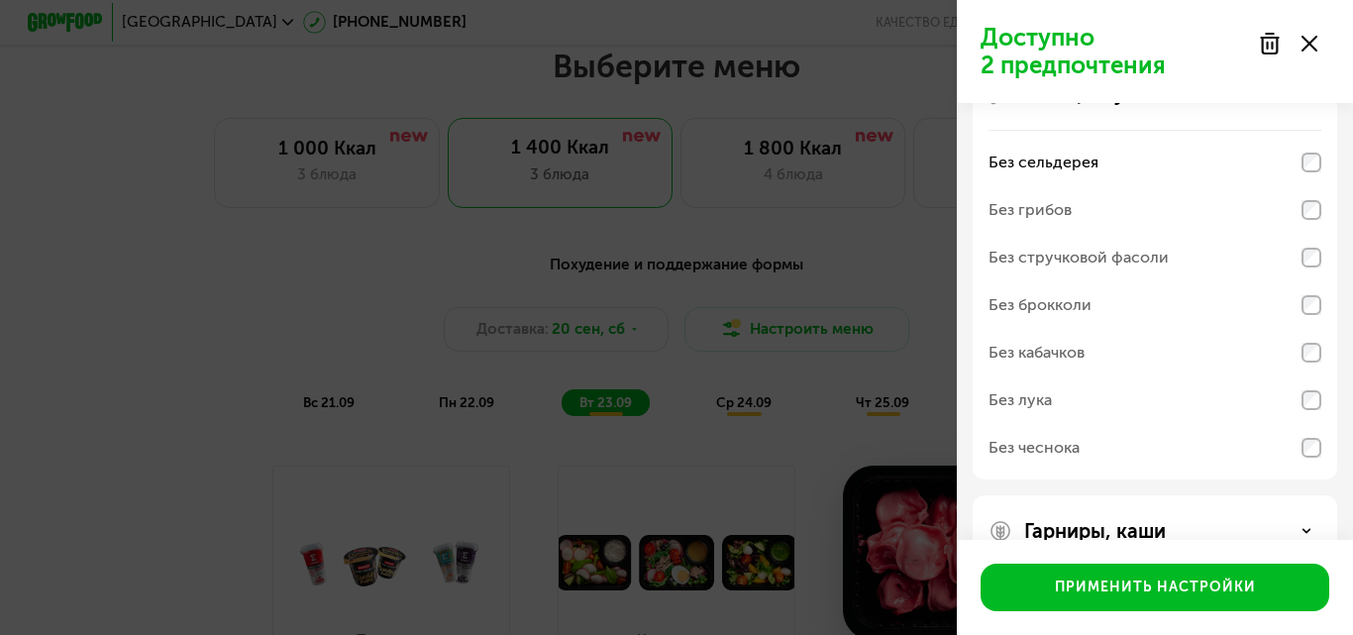
scroll to position [576, 0]
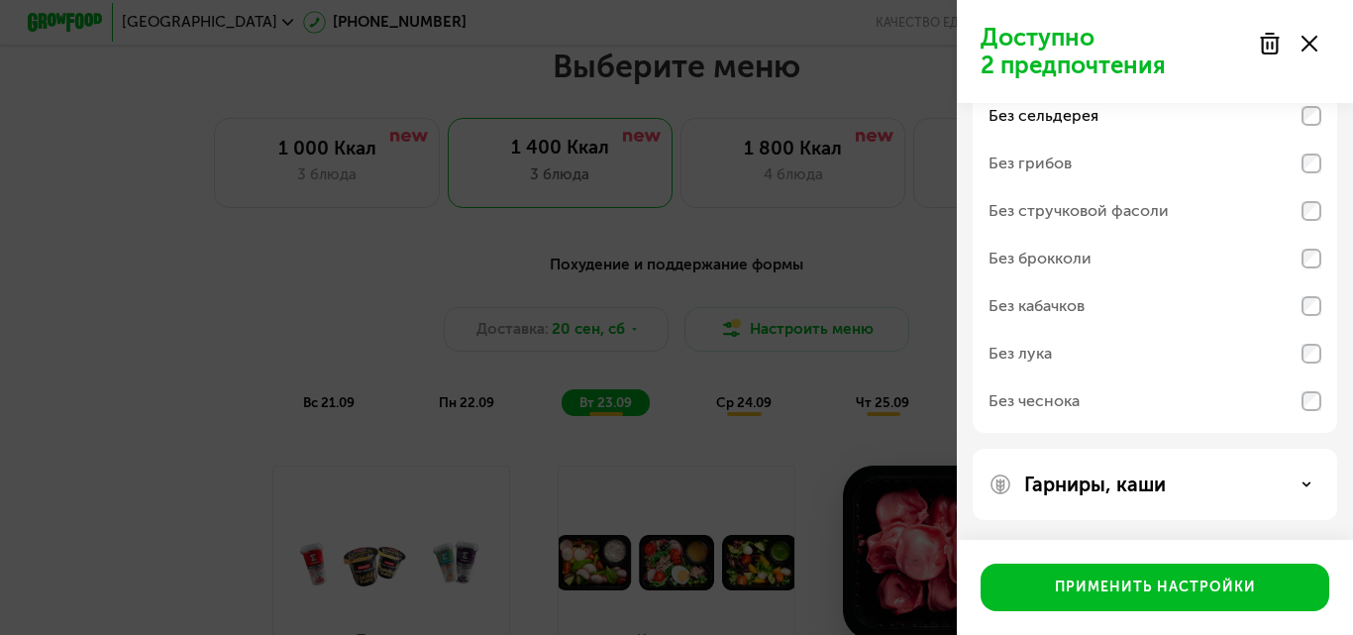
click at [1298, 477] on div "Гарниры, каши" at bounding box center [1155, 485] width 333 height 24
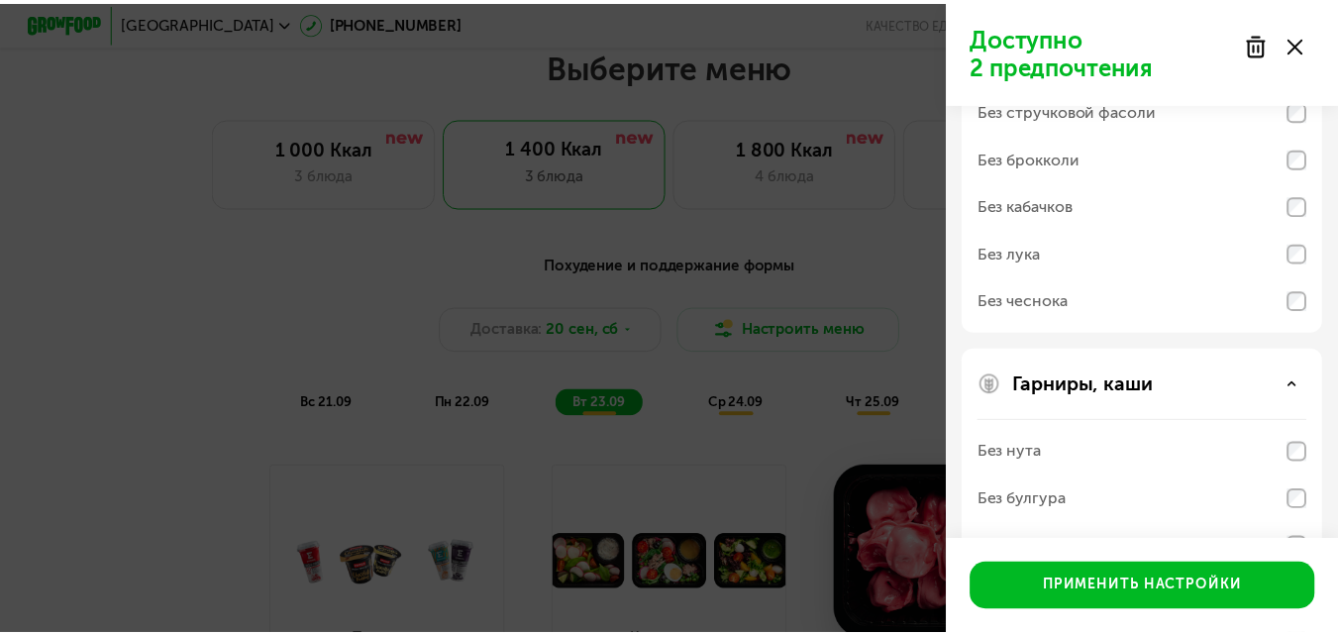
scroll to position [830, 0]
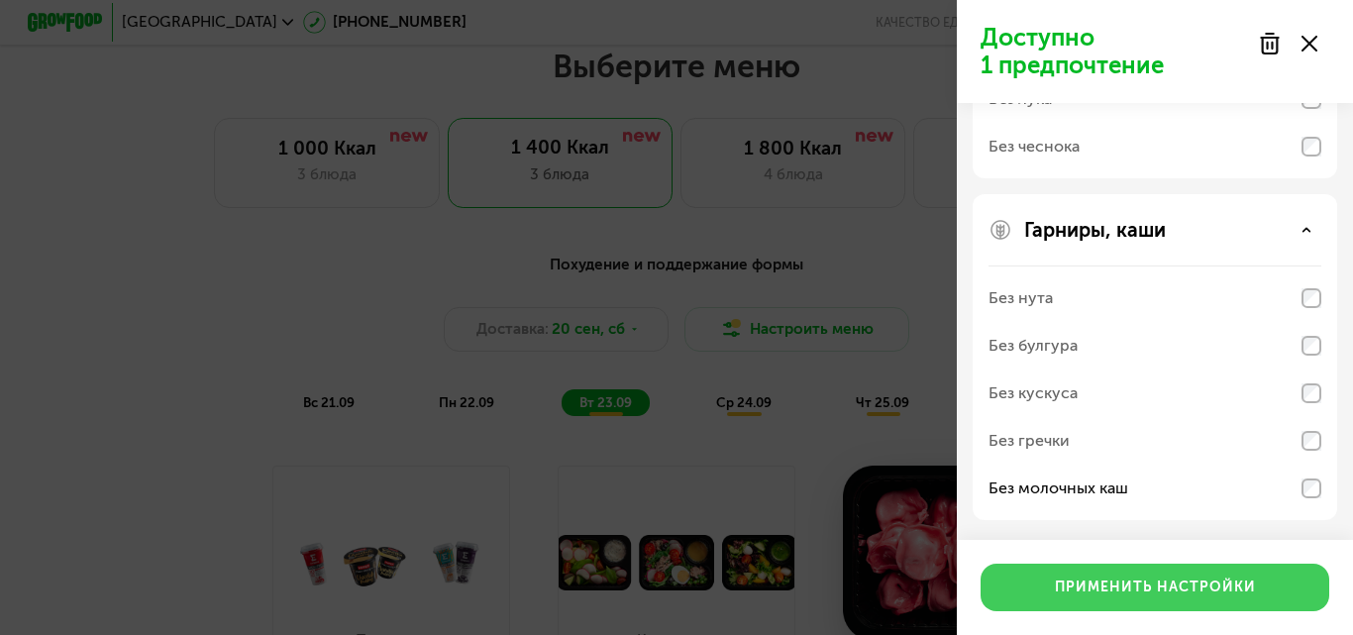
click at [1094, 588] on div "Применить настройки" at bounding box center [1155, 588] width 201 height 20
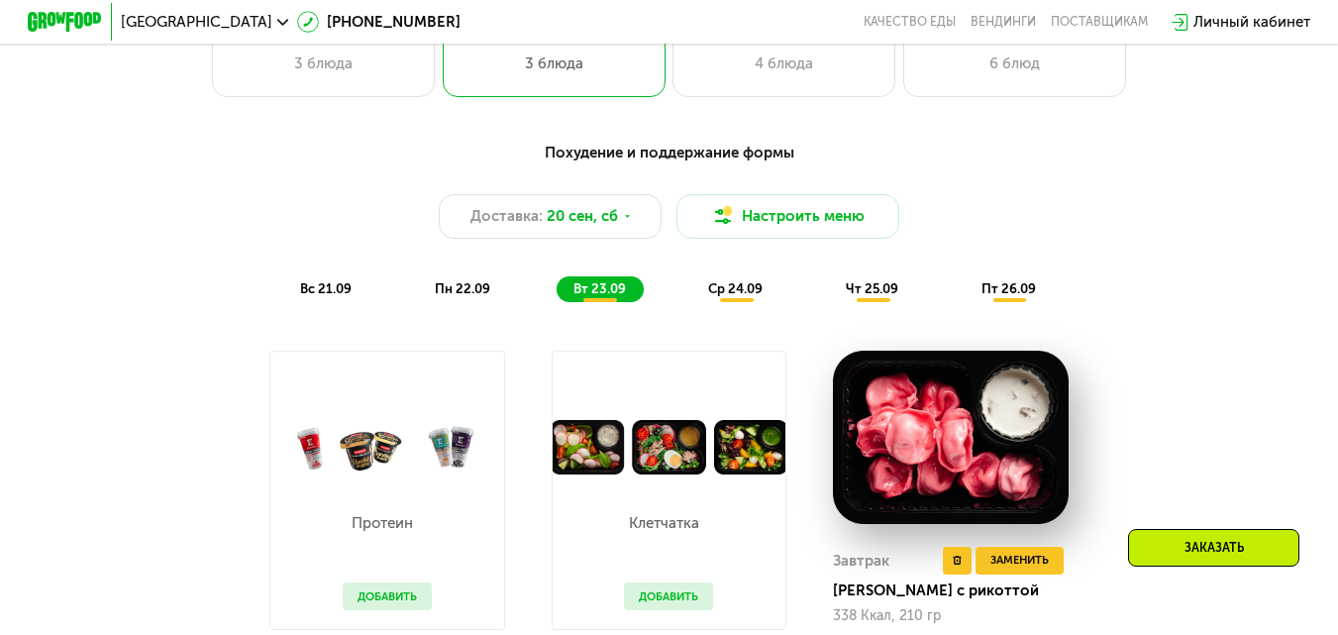
scroll to position [1387, 0]
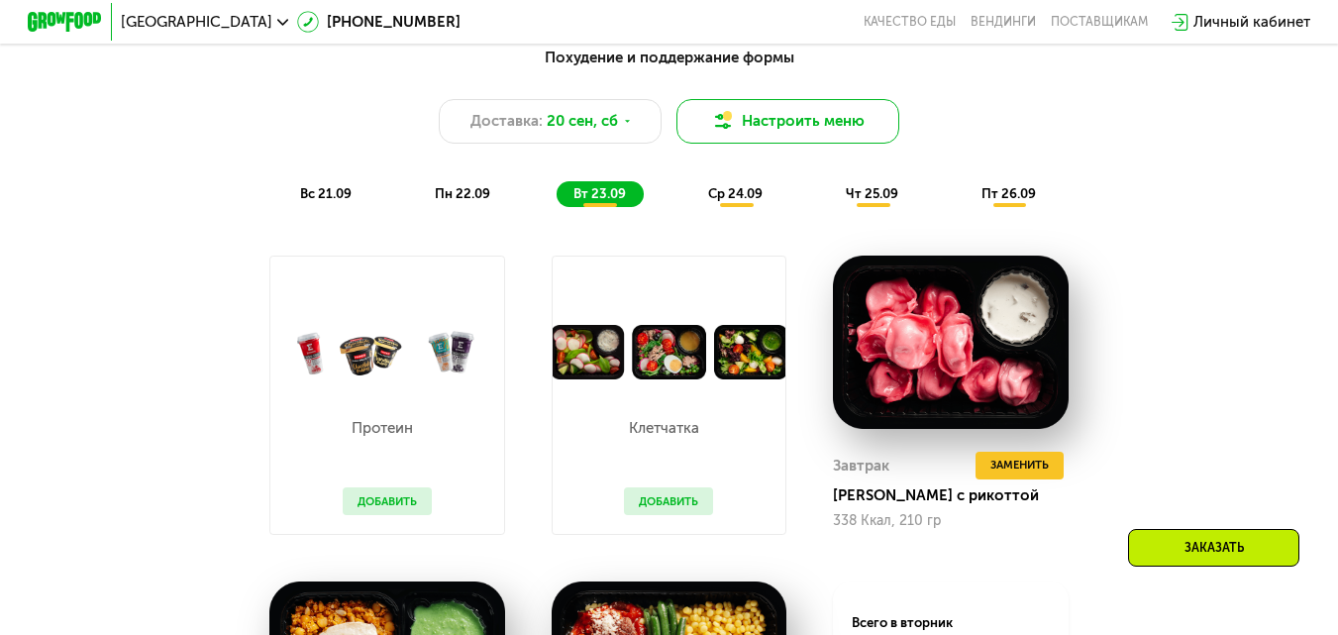
click at [797, 112] on button "Настроить меню" at bounding box center [788, 121] width 223 height 45
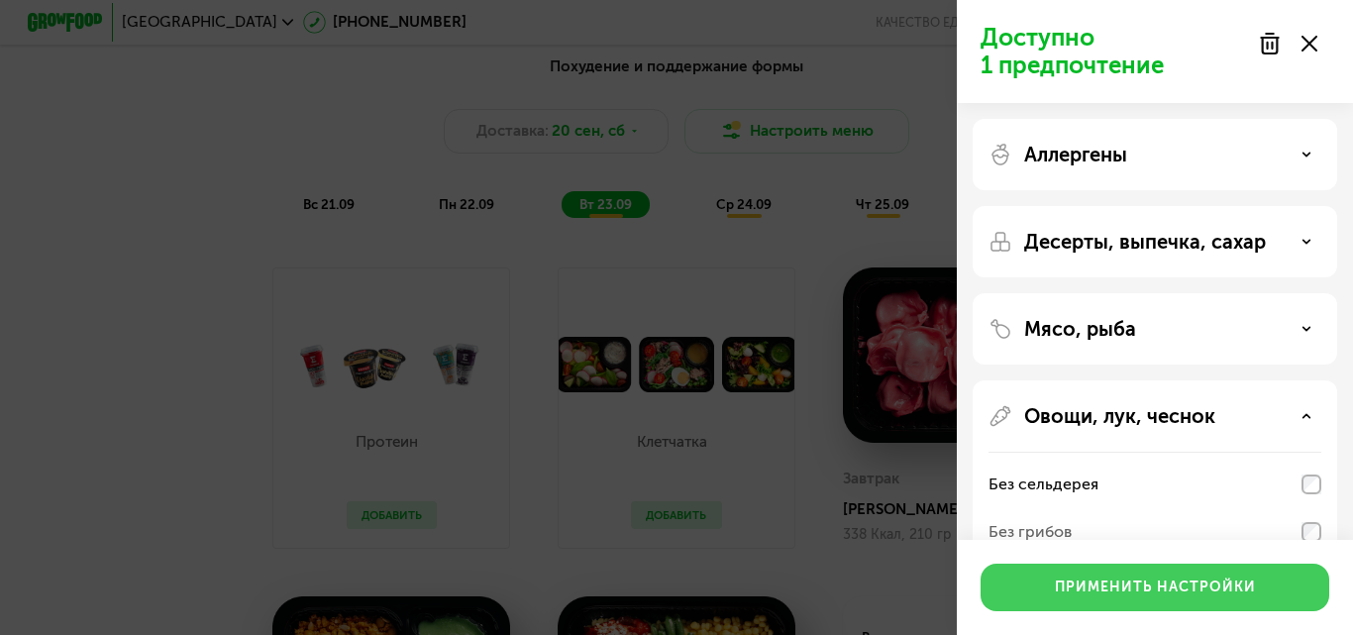
click at [1123, 575] on button "Применить настройки" at bounding box center [1155, 588] width 349 height 48
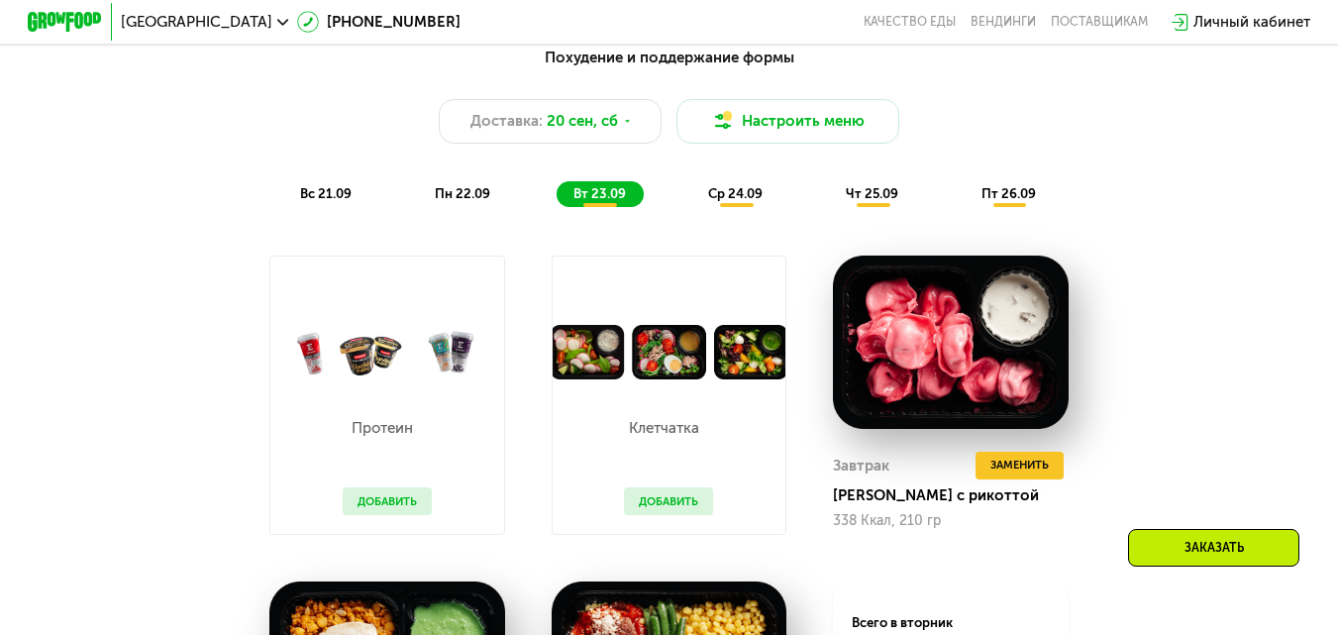
click at [340, 201] on span "вс 21.09" at bounding box center [326, 193] width 52 height 15
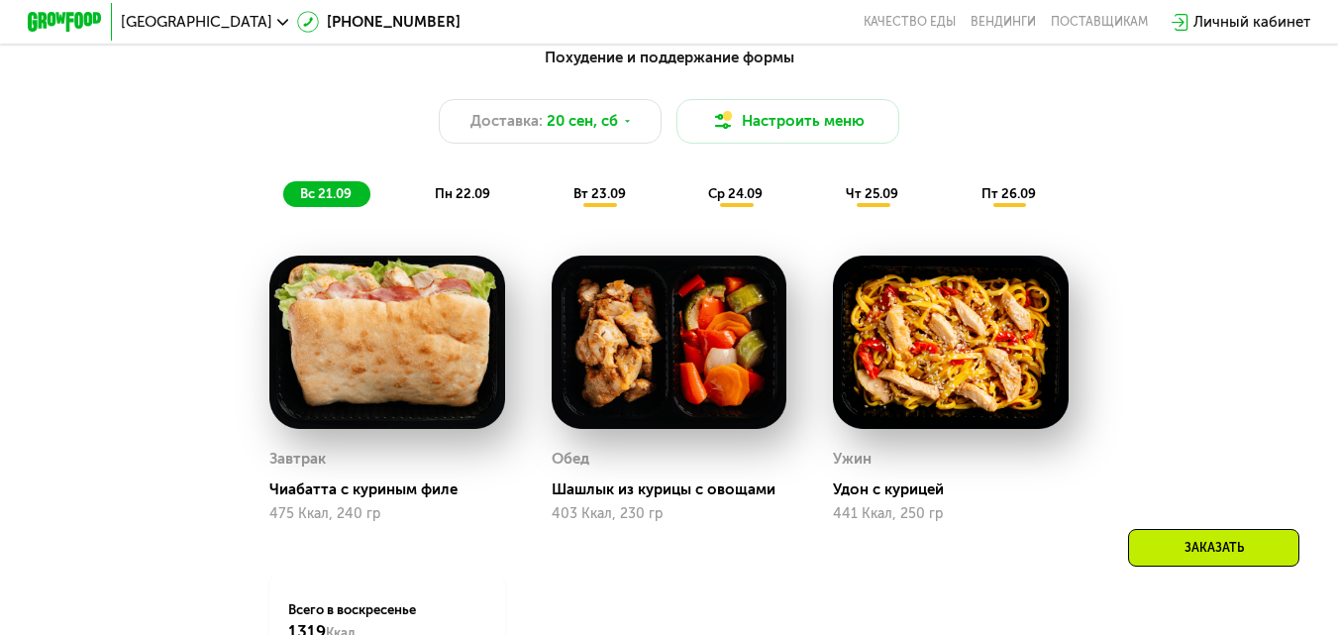
click at [472, 201] on span "пн 22.09" at bounding box center [462, 193] width 55 height 15
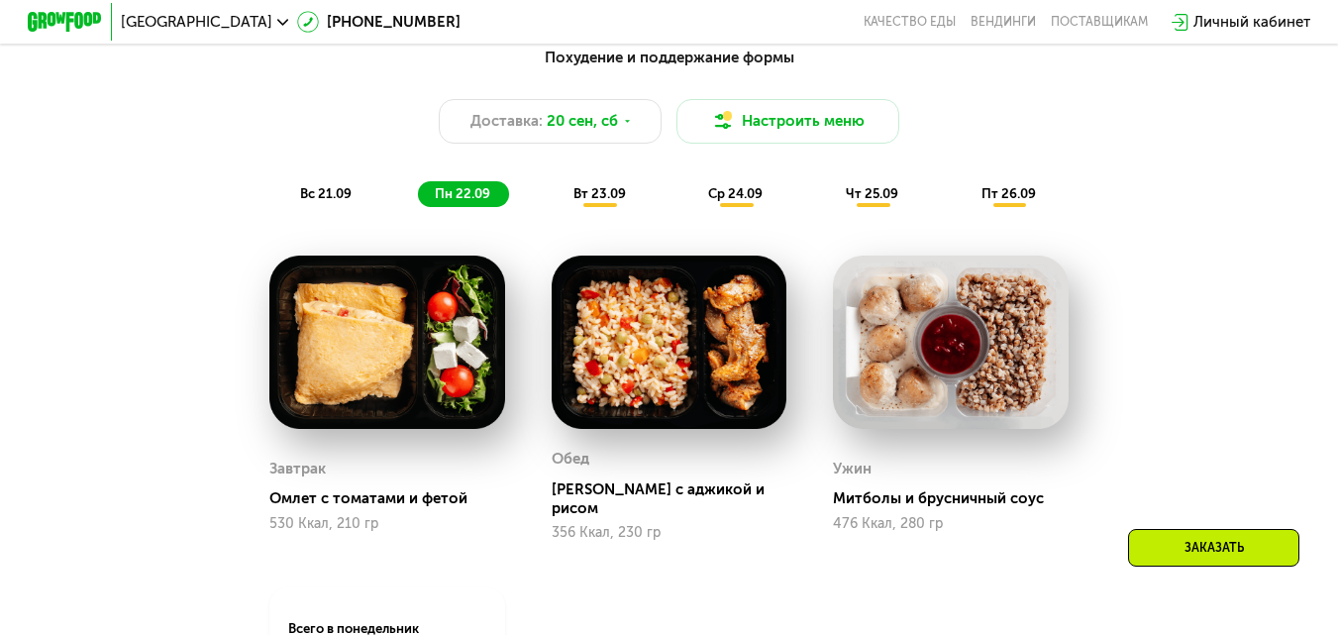
click at [601, 201] on span "вт 23.09" at bounding box center [600, 193] width 53 height 15
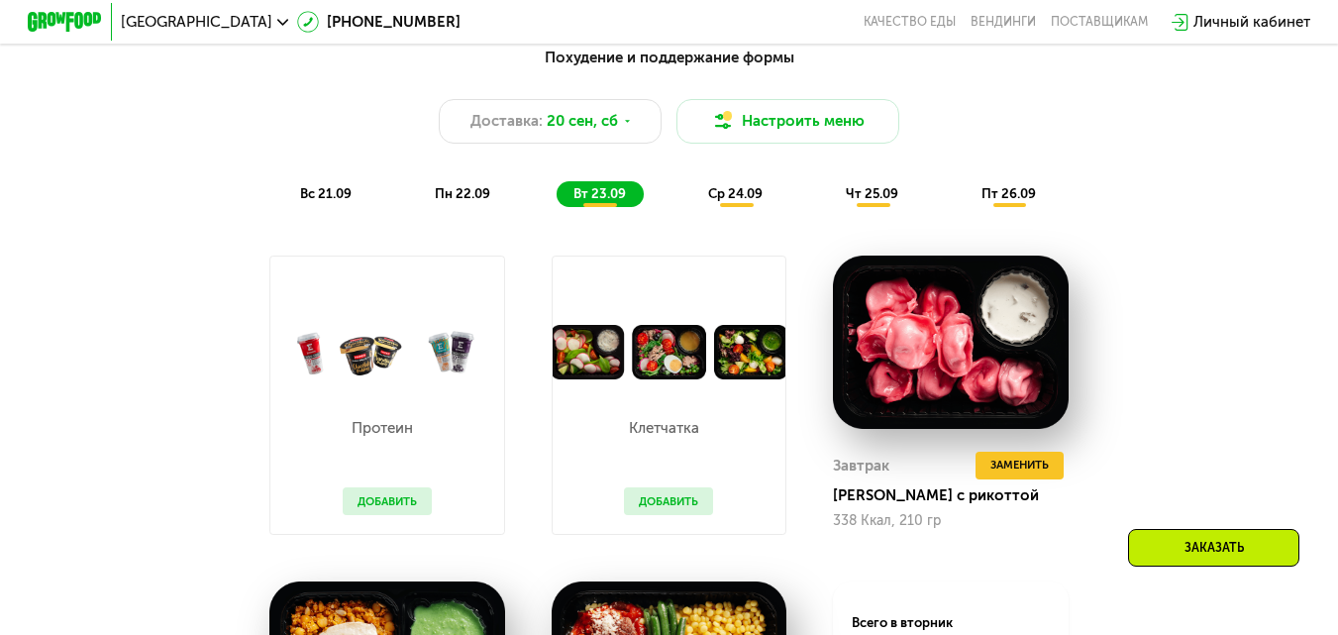
click at [730, 201] on span "ср 24.09" at bounding box center [735, 193] width 54 height 15
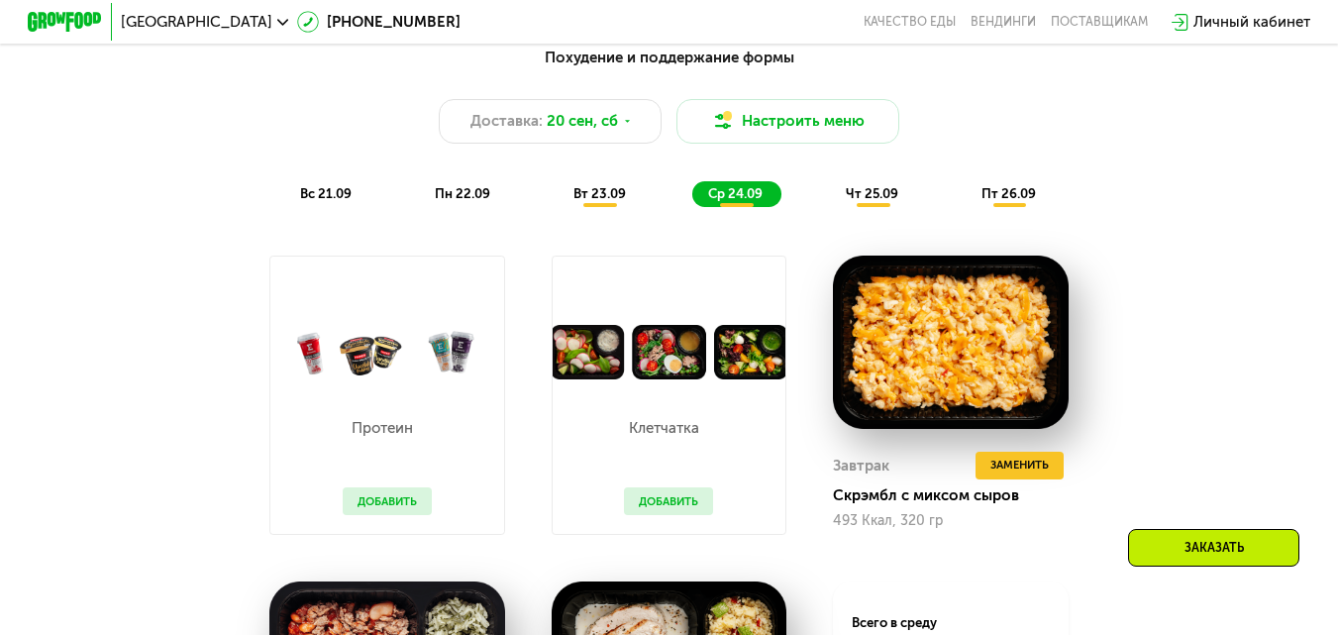
click at [866, 201] on span "чт 25.09" at bounding box center [872, 193] width 53 height 15
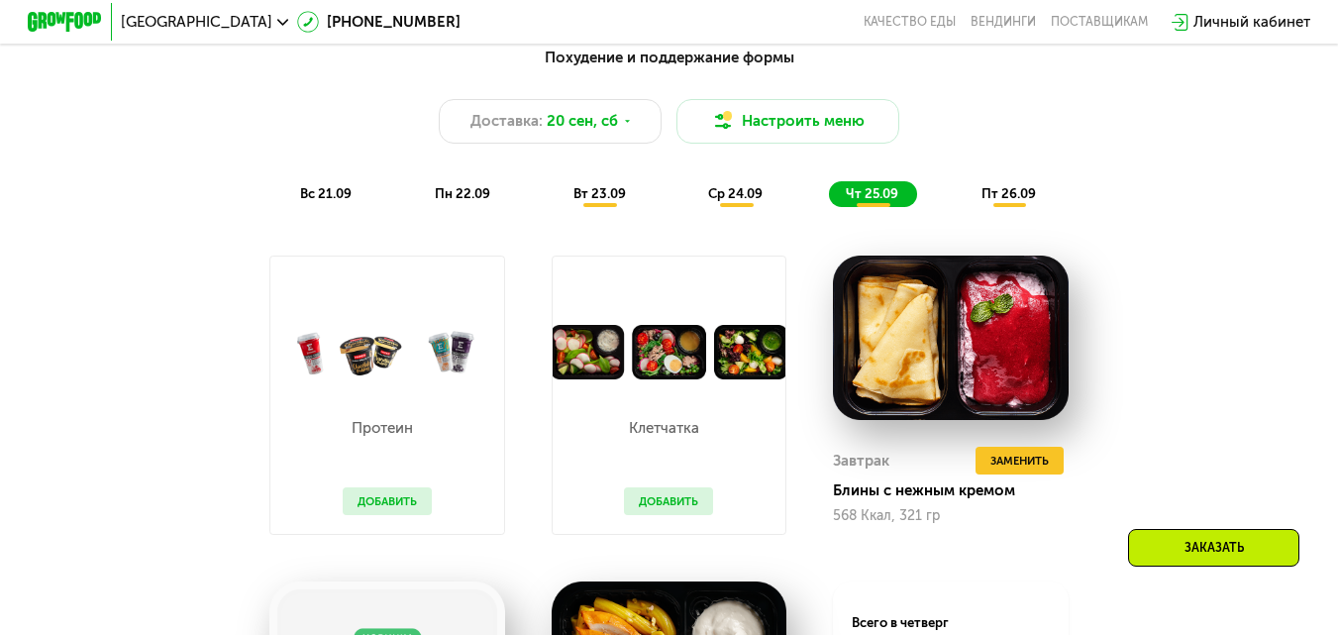
click at [1022, 201] on span "пт 26.09" at bounding box center [1009, 193] width 54 height 15
